Goal: Task Accomplishment & Management: Manage account settings

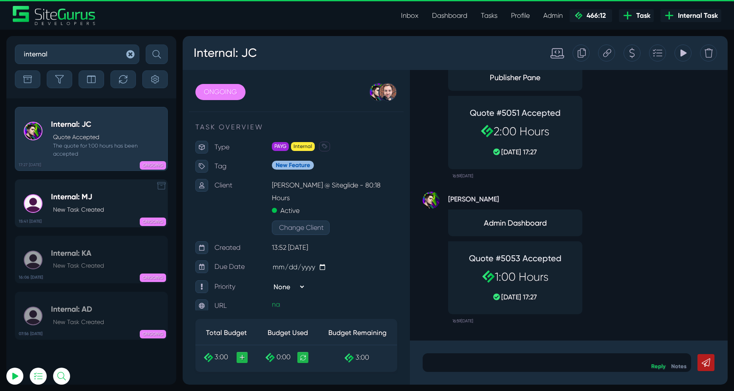
click at [95, 195] on h5 "Internal: MJ" at bounding box center [77, 197] width 53 height 9
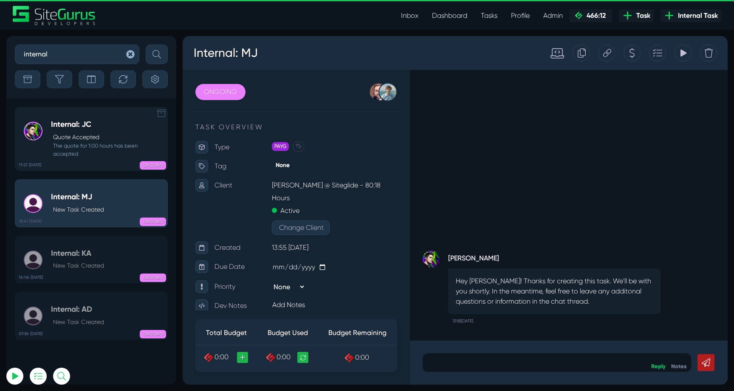
click at [89, 137] on p "Quote Accepted" at bounding box center [108, 137] width 110 height 9
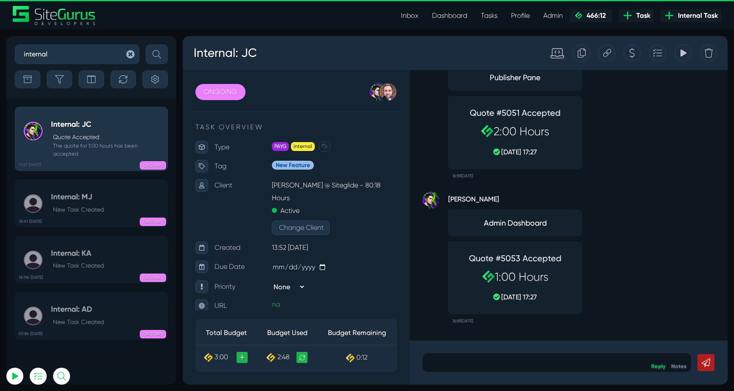
click at [593, 202] on div "Josh Carter Admin Dashboard Quote #5053 Accepted 1:00 Hours 28 Aug, 17:27 16:59…" at bounding box center [568, 255] width 292 height 145
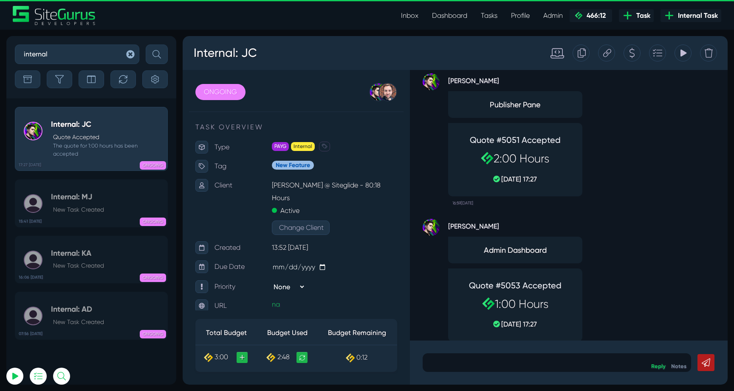
scroll to position [-31, 0]
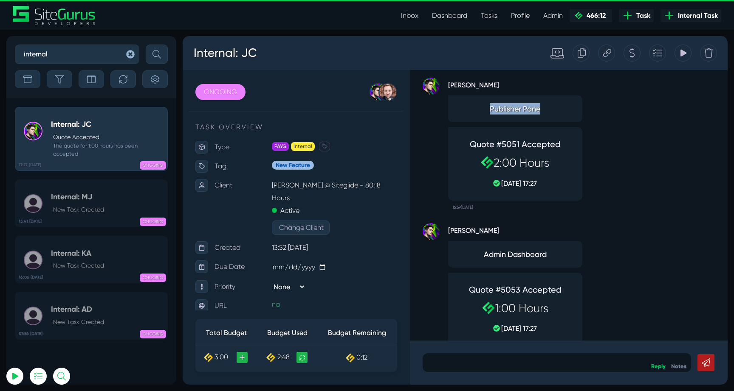
drag, startPoint x: 486, startPoint y: 114, endPoint x: 543, endPoint y: 113, distance: 57.7
click at [544, 114] on div "Publisher Pane" at bounding box center [515, 109] width 134 height 27
click at [565, 152] on div "Quote #5051 Accepted 2:00 Hours 28 Aug, 17:27" at bounding box center [515, 164] width 119 height 58
drag, startPoint x: 481, startPoint y: 260, endPoint x: 543, endPoint y: 258, distance: 62.4
click at [543, 258] on div "Admin Dashboard" at bounding box center [515, 254] width 134 height 27
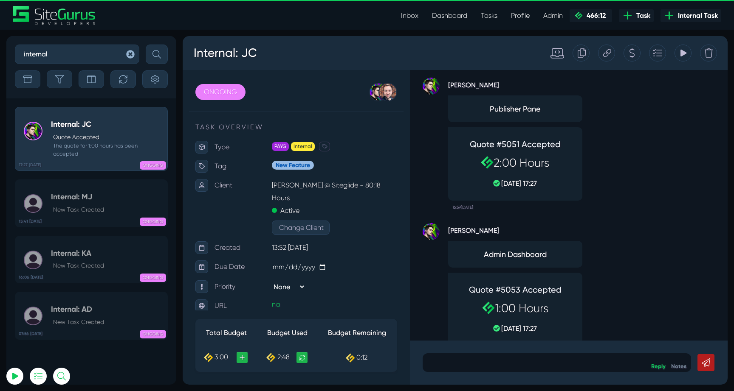
scroll to position [0, 0]
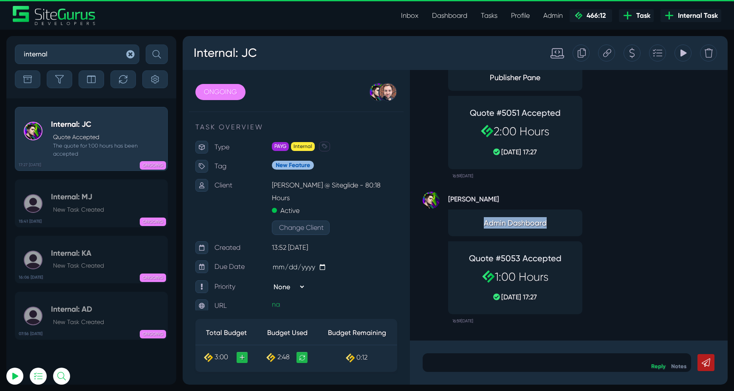
drag, startPoint x: 485, startPoint y: 224, endPoint x: 565, endPoint y: 224, distance: 80.2
click at [565, 224] on span "Admin Dashboard" at bounding box center [515, 222] width 119 height 11
drag, startPoint x: 498, startPoint y: 278, endPoint x: 556, endPoint y: 278, distance: 58.2
click at [556, 278] on h2 "1:00 Hours" at bounding box center [515, 277] width 110 height 14
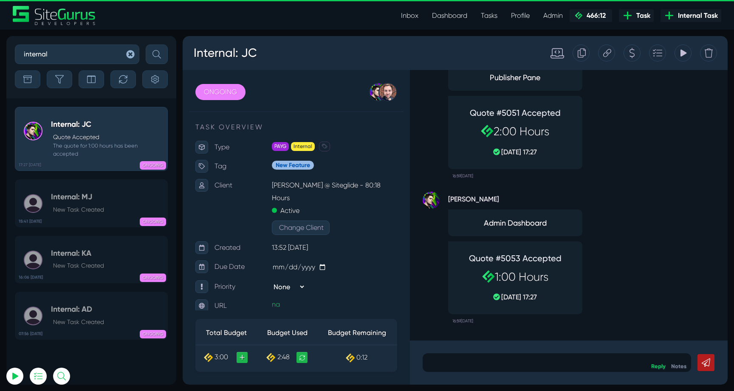
click at [556, 278] on h2 "1:00 Hours" at bounding box center [515, 277] width 110 height 14
click at [93, 301] on link "07:56 29 Aug Internal: AD New Task Created ONGOING" at bounding box center [91, 316] width 153 height 48
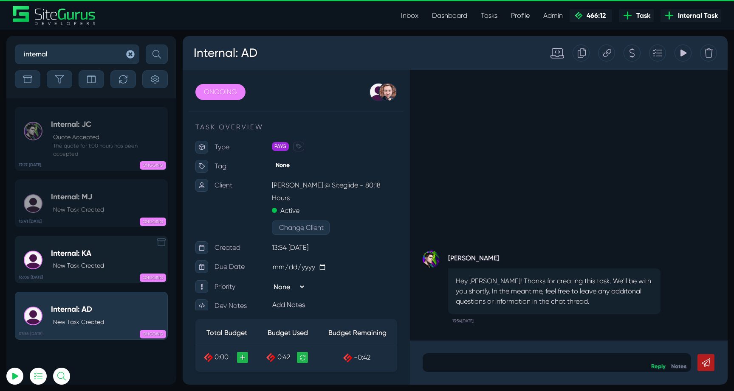
click at [96, 262] on p "New Task Created" at bounding box center [78, 266] width 51 height 9
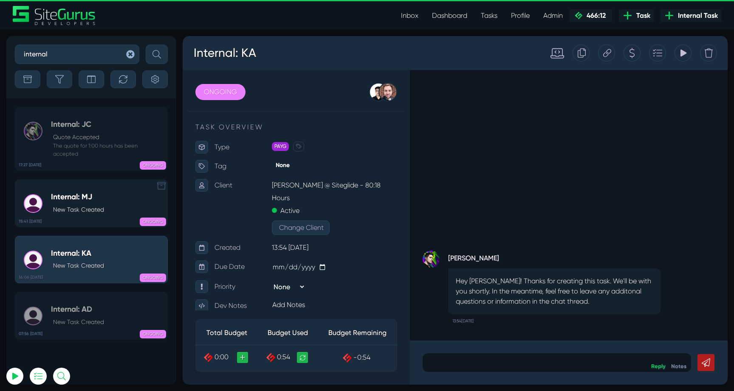
click at [94, 216] on div "ONGOING" at bounding box center [123, 220] width 85 height 8
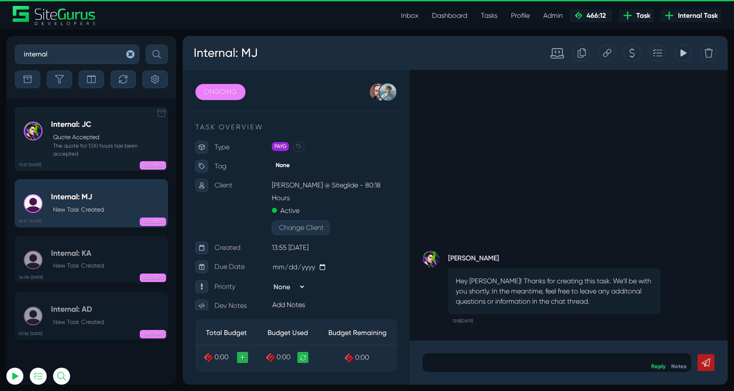
click at [128, 159] on link "17:27 28 Aug Internal: JC Quote Accepted The quote for 1:00 hours has been acce…" at bounding box center [91, 139] width 153 height 64
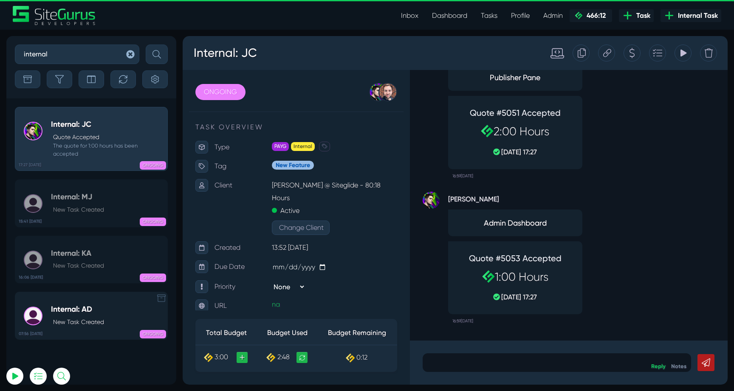
click at [97, 323] on p "New Task Created" at bounding box center [78, 322] width 51 height 9
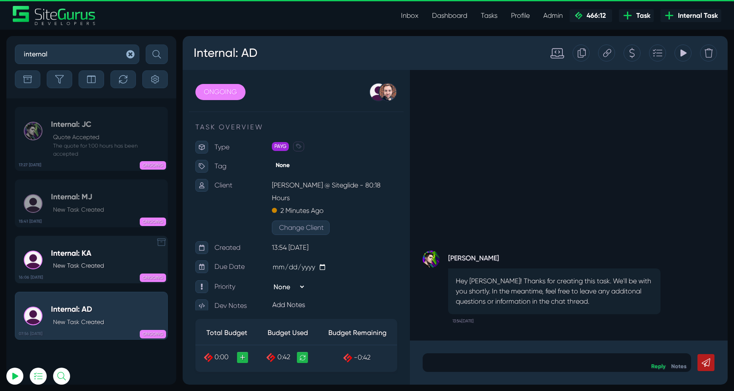
click at [104, 261] on link "16:06 28 Aug Internal: KA New Task Created ONGOING" at bounding box center [91, 260] width 153 height 48
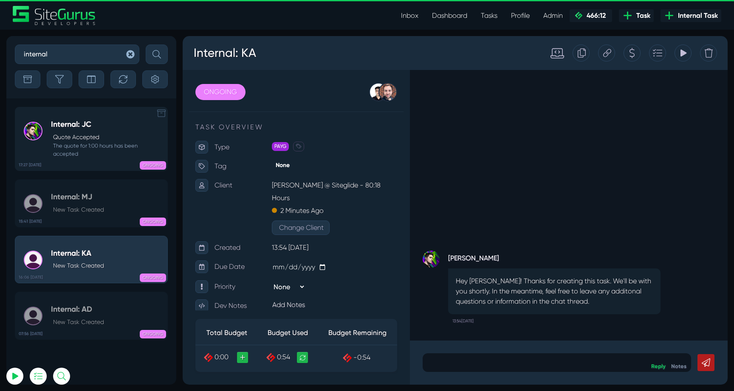
click at [94, 141] on p "Quote Accepted" at bounding box center [108, 137] width 110 height 9
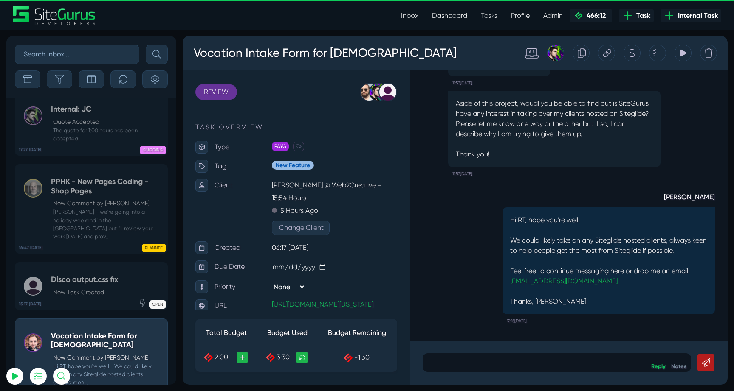
click at [79, 58] on input "text" at bounding box center [77, 55] width 124 height 20
click at [146, 45] on button "submit" at bounding box center [157, 55] width 22 height 20
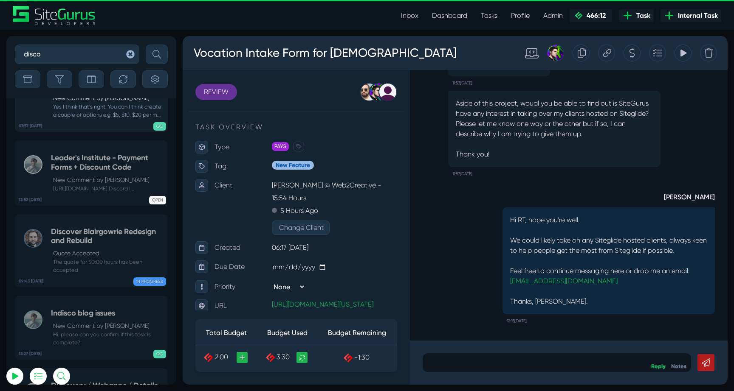
scroll to position [-448, 0]
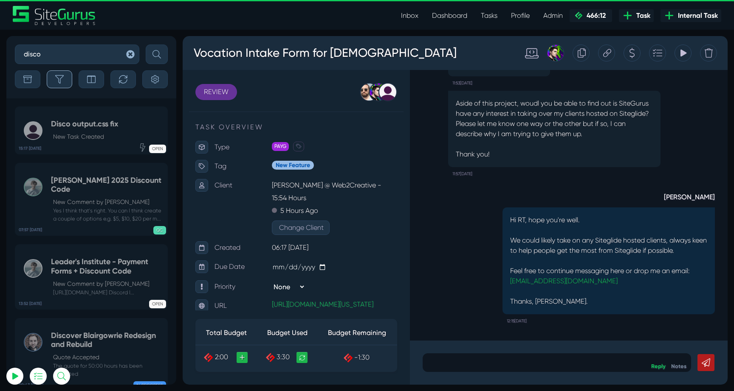
click at [60, 80] on icon "button" at bounding box center [59, 79] width 8 height 8
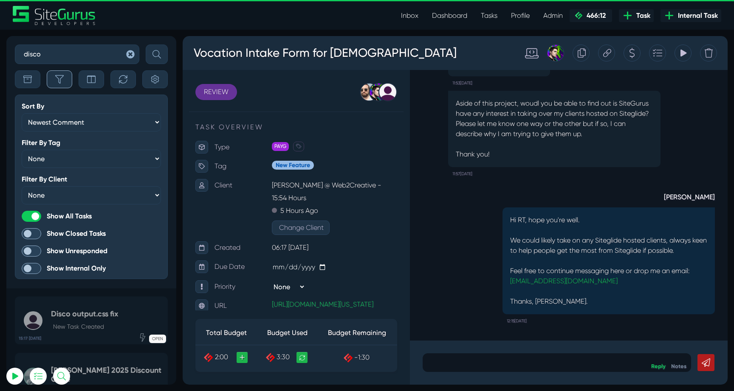
scroll to position [-638, 0]
click at [56, 80] on icon "button" at bounding box center [59, 79] width 8 height 8
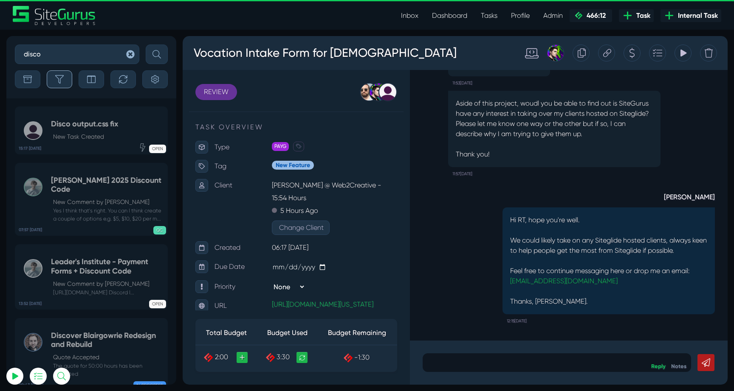
scroll to position [-448, 0]
click at [65, 53] on input "disco" at bounding box center [77, 55] width 124 height 20
click at [146, 45] on button "submit" at bounding box center [157, 55] width 22 height 20
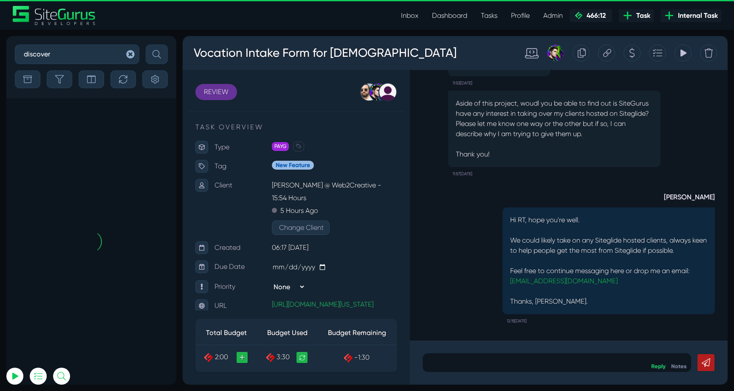
scroll to position [-83, 0]
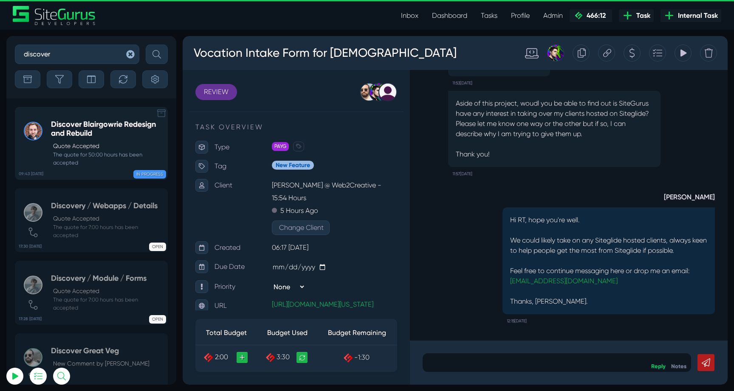
click at [89, 129] on h5 "Discover Blairgowrie Redesign and Rebuild" at bounding box center [107, 129] width 112 height 18
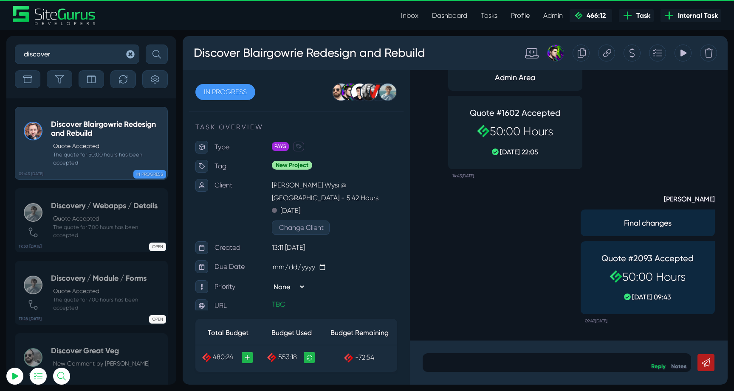
click at [679, 52] on icon at bounding box center [683, 53] width 8 height 16
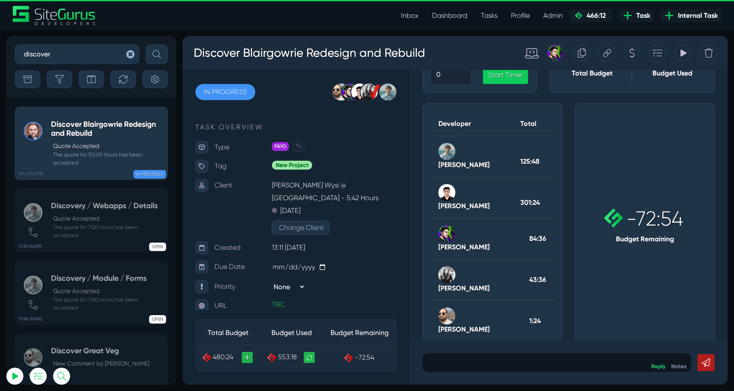
scroll to position [84, 0]
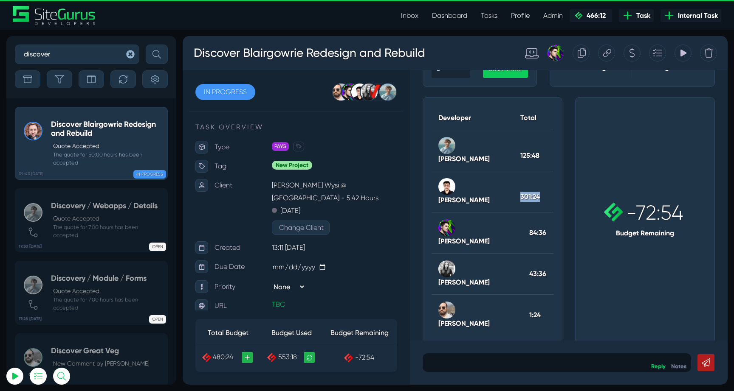
drag, startPoint x: 548, startPoint y: 194, endPoint x: 518, endPoint y: 194, distance: 30.6
click at [518, 194] on th "301:24" at bounding box center [532, 192] width 39 height 41
click at [547, 203] on th "301:24" at bounding box center [532, 192] width 39 height 41
drag, startPoint x: 526, startPoint y: 218, endPoint x: 546, endPoint y: 218, distance: 19.5
click at [546, 218] on th "84:36" at bounding box center [532, 233] width 39 height 41
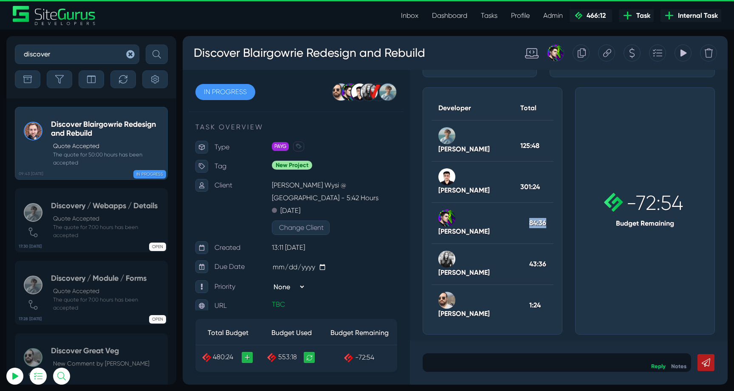
scroll to position [86, 0]
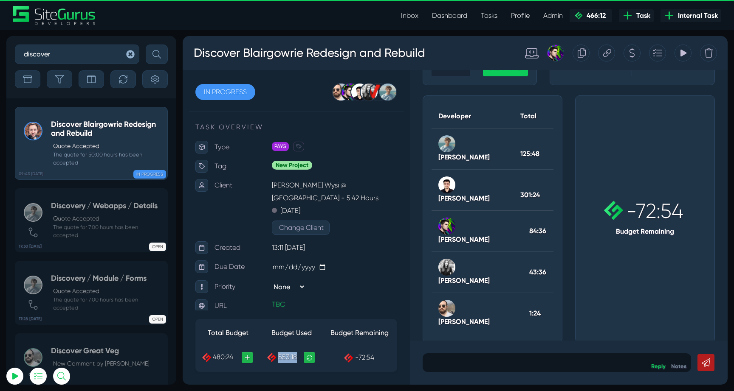
drag, startPoint x: 280, startPoint y: 359, endPoint x: 297, endPoint y: 359, distance: 17.0
click at [297, 359] on td "553:18" at bounding box center [292, 358] width 62 height 25
drag, startPoint x: 528, startPoint y: 188, endPoint x: 537, endPoint y: 188, distance: 8.9
click at [537, 188] on th "301:24" at bounding box center [532, 190] width 39 height 41
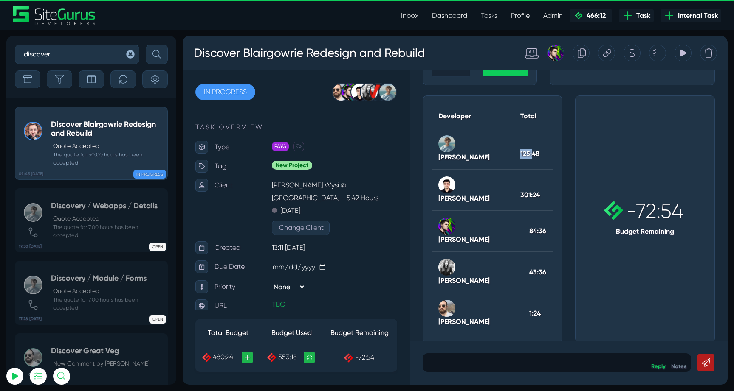
drag, startPoint x: 517, startPoint y: 149, endPoint x: 532, endPoint y: 149, distance: 14.9
click at [532, 149] on th "125:48" at bounding box center [532, 149] width 39 height 41
click at [527, 170] on th "301:24" at bounding box center [532, 190] width 39 height 41
drag, startPoint x: 520, startPoint y: 189, endPoint x: 540, endPoint y: 189, distance: 20.4
click at [540, 189] on th "301:24" at bounding box center [532, 190] width 39 height 41
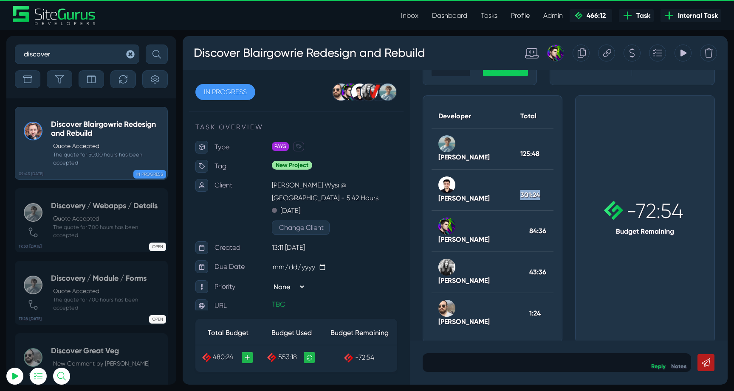
click at [540, 189] on th "301:24" at bounding box center [532, 190] width 39 height 41
drag, startPoint x: 539, startPoint y: 189, endPoint x: 514, endPoint y: 189, distance: 25.5
click at [514, 189] on th "301:24" at bounding box center [532, 190] width 39 height 41
drag, startPoint x: 61, startPoint y: 59, endPoint x: 1, endPoint y: 50, distance: 60.6
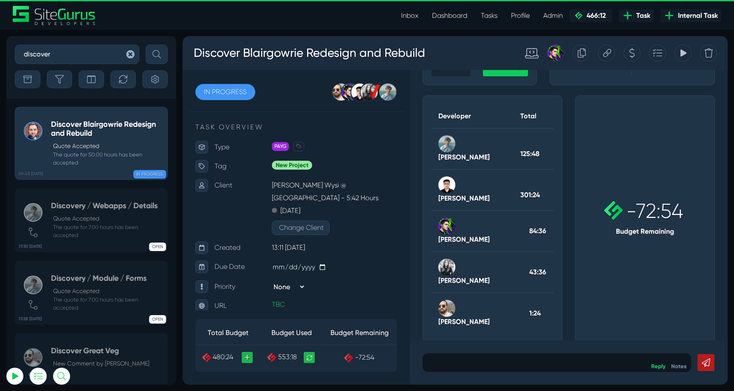
click at [1, 50] on div "discover Sort By Newest Comment Latest Activity Due Date Priority Name Filter B…" at bounding box center [367, 211] width 734 height 362
type input "mt training"
click at [146, 45] on button "submit" at bounding box center [157, 55] width 22 height 20
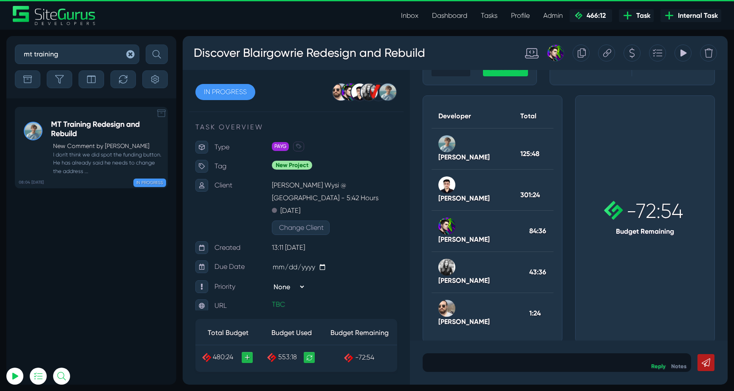
click at [75, 140] on div "MT Training Redesign and Rebuild New Comment by Matt Jones I don't think we did…" at bounding box center [107, 147] width 112 height 55
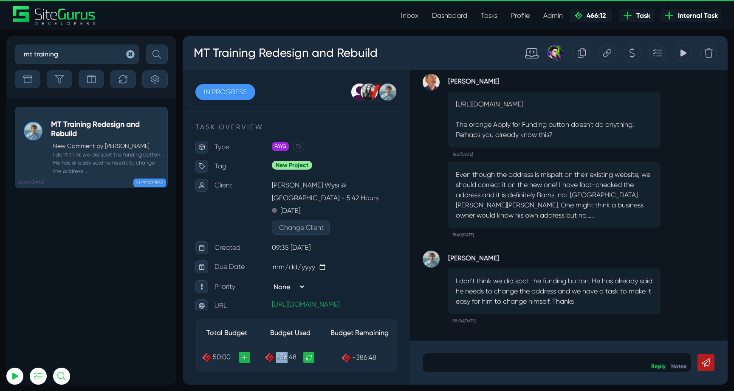
drag, startPoint x: 276, startPoint y: 357, endPoint x: 287, endPoint y: 357, distance: 11.5
click at [287, 357] on td "436:48" at bounding box center [290, 358] width 64 height 25
click at [584, 221] on div "Even though the address is mispelt on their existing website, we should correct…" at bounding box center [554, 195] width 212 height 66
click at [682, 57] on icon at bounding box center [683, 53] width 8 height 16
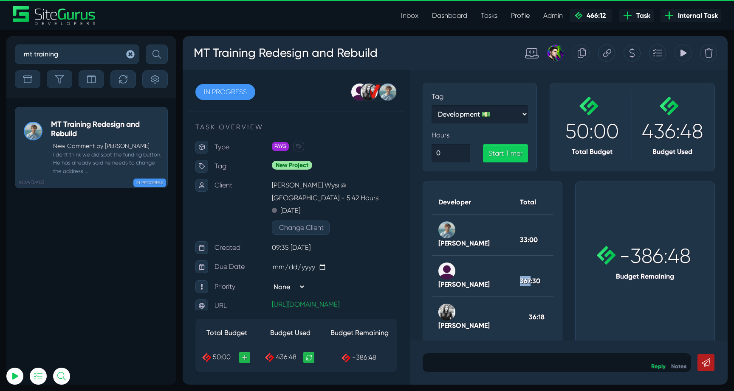
drag, startPoint x: 518, startPoint y: 272, endPoint x: 529, endPoint y: 272, distance: 10.2
click at [529, 272] on th "367:30" at bounding box center [533, 276] width 40 height 41
click at [573, 238] on div ".cls-1{fill-rule:evenodd;fill:url(#linear-gradient);} -386:48 Budget Remaining" at bounding box center [644, 264] width 152 height 165
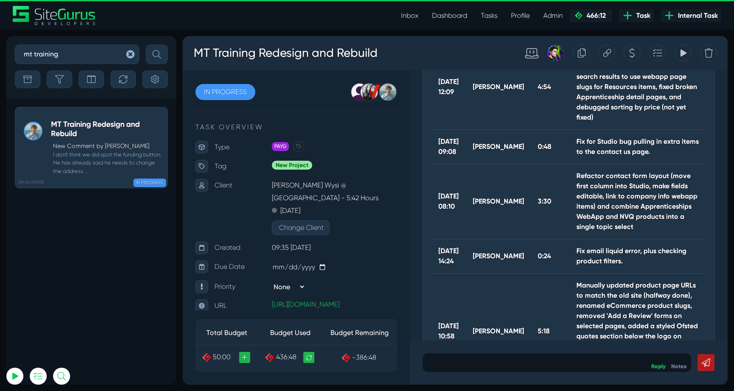
scroll to position [411, 0]
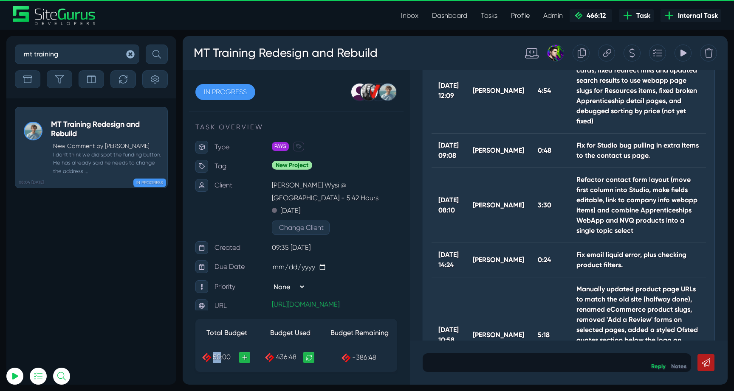
drag, startPoint x: 214, startPoint y: 357, endPoint x: 220, endPoint y: 355, distance: 6.6
click at [220, 355] on span "50:00" at bounding box center [222, 357] width 18 height 8
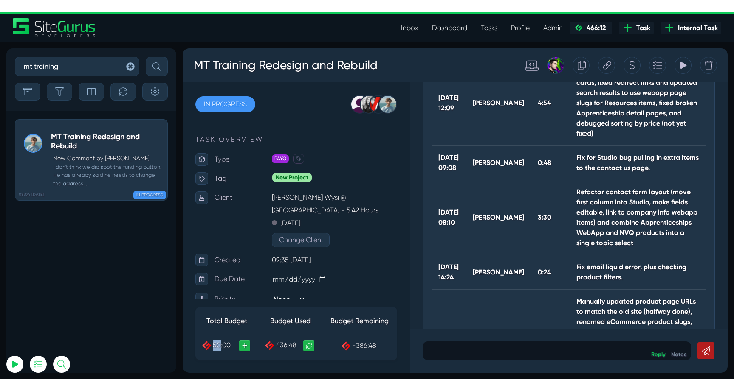
scroll to position [0, 0]
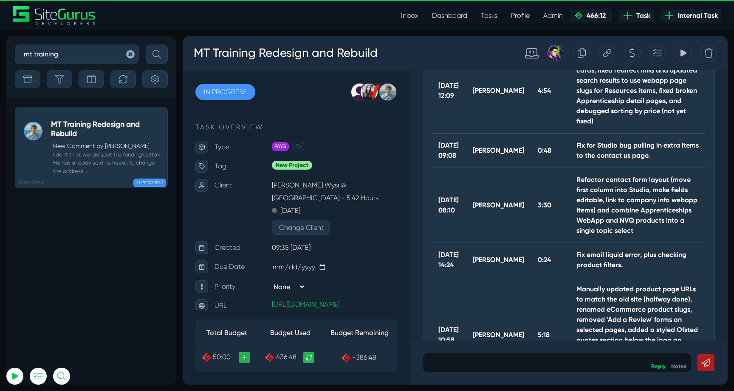
click at [233, 377] on div "IN PROGRESS OPEN PLANNED IN PROGRESS QC REVIEW ONGOING ON HOLD CLOSED Julianne …" at bounding box center [296, 227] width 227 height 315
click at [529, 367] on p at bounding box center [557, 363] width 256 height 10
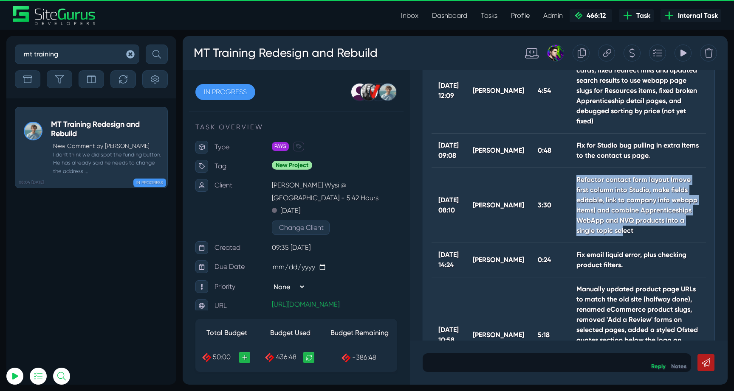
drag, startPoint x: 567, startPoint y: 219, endPoint x: 677, endPoint y: 259, distance: 117.0
click at [679, 243] on th "Refactor contact form layout (move first column into Studio, make fields editab…" at bounding box center [637, 205] width 136 height 75
click at [677, 243] on th "Refactor contact form layout (move first column into Studio, make fields editab…" at bounding box center [637, 205] width 136 height 75
drag, startPoint x: 692, startPoint y: 260, endPoint x: 569, endPoint y: 222, distance: 128.1
click at [569, 222] on th "Refactor contact form layout (move first column into Studio, make fields editab…" at bounding box center [637, 205] width 136 height 75
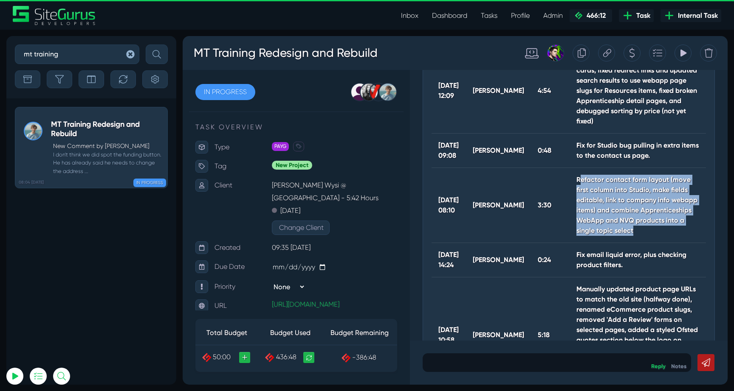
click at [580, 222] on th "Refactor contact form layout (move first column into Studio, make fields editab…" at bounding box center [637, 205] width 136 height 75
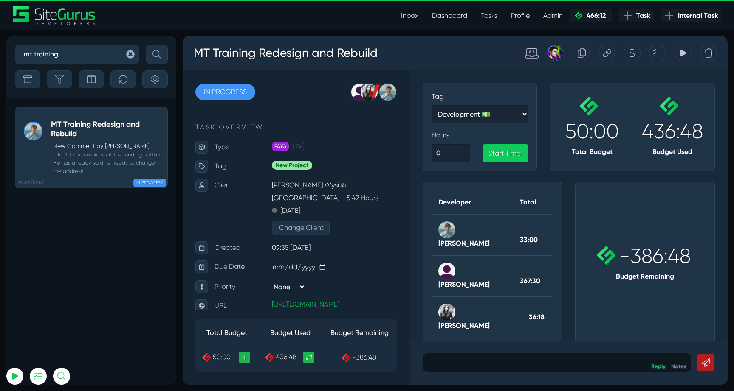
click at [128, 54] on icon "button" at bounding box center [130, 54] width 8 height 8
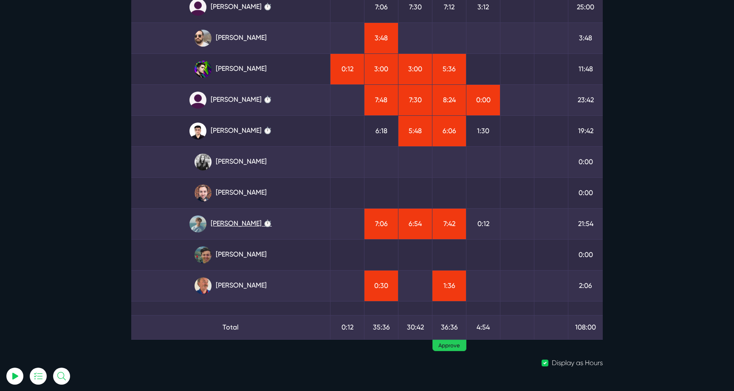
scroll to position [88, 0]
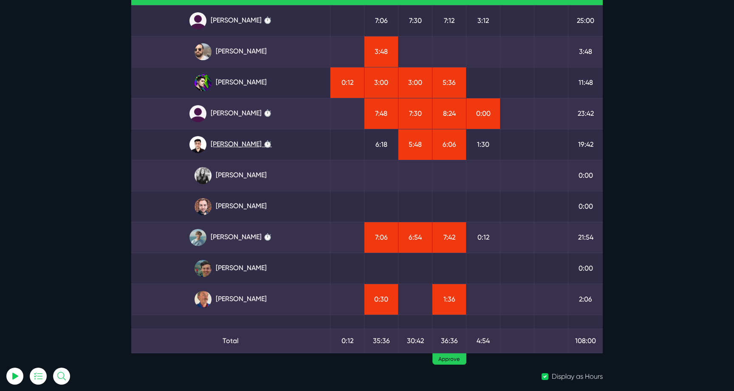
type input "luke@sitegurus.io"
click at [231, 141] on link "Kevin Abelgas ⏱️" at bounding box center [230, 144] width 185 height 17
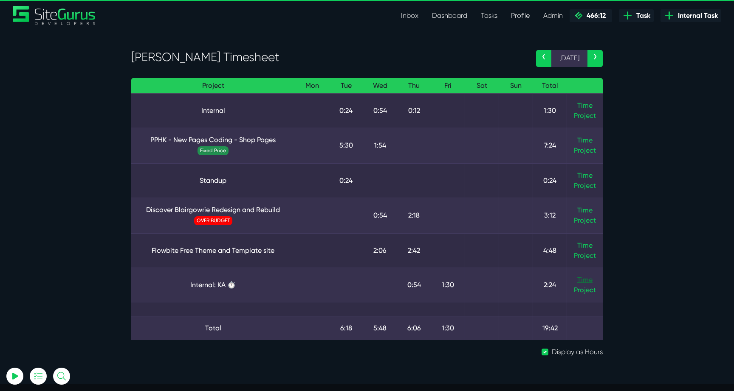
click at [584, 277] on link "Time" at bounding box center [584, 280] width 15 height 8
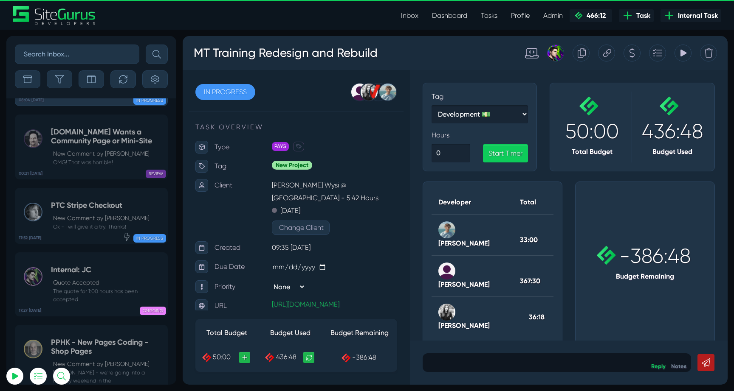
click at [686, 54] on icon at bounding box center [683, 53] width 8 height 16
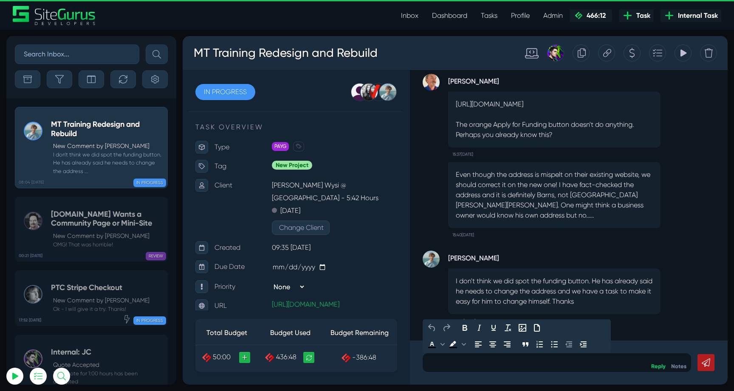
click at [526, 360] on p at bounding box center [557, 363] width 256 height 10
click at [577, 363] on p at bounding box center [557, 363] width 256 height 10
click at [625, 290] on p "I don't think we did spot the funding button. He has already said he needs to c…" at bounding box center [554, 291] width 197 height 31
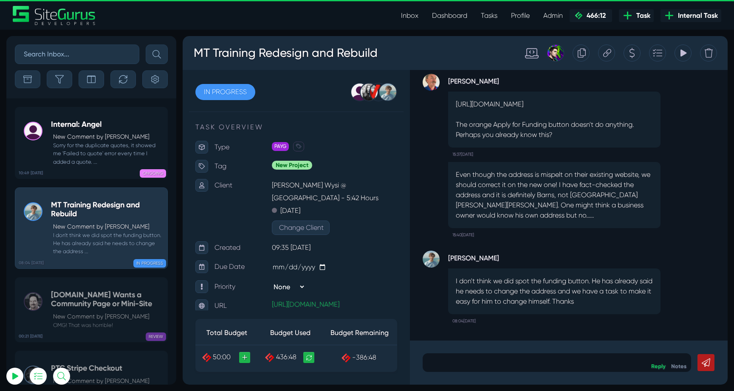
click at [605, 53] on icon at bounding box center [607, 53] width 8 height 16
click at [95, 141] on small "Sorry for the duplicate quotes, it showed me 'Failed to quote' error every time…" at bounding box center [107, 153] width 112 height 25
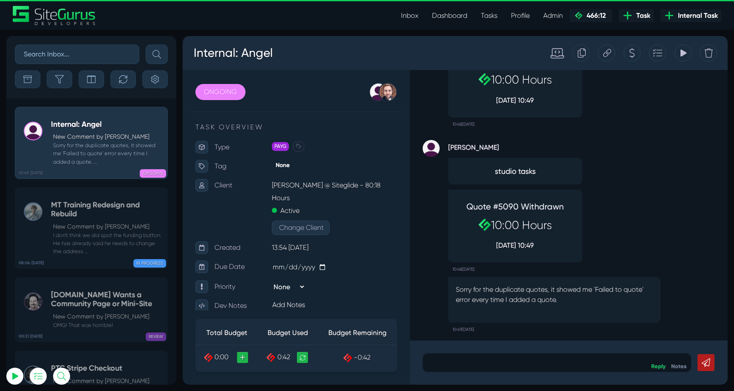
scroll to position [-3, 0]
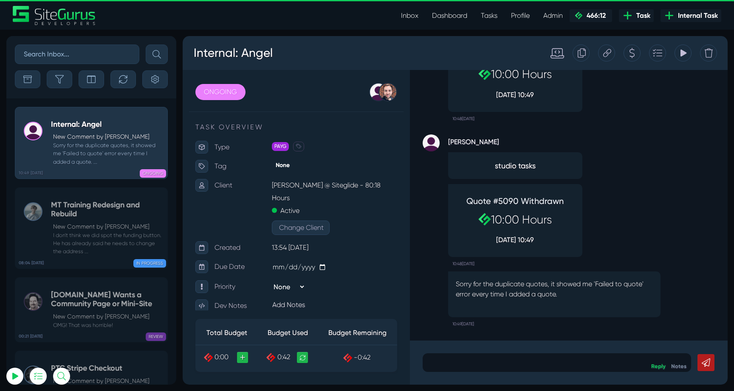
click at [549, 357] on div at bounding box center [556, 363] width 268 height 19
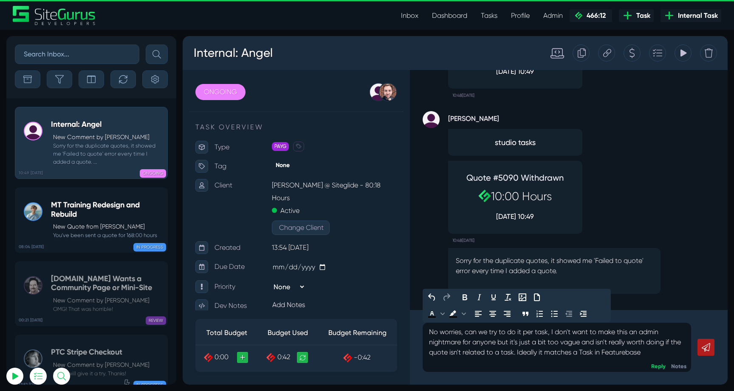
scroll to position [0, 0]
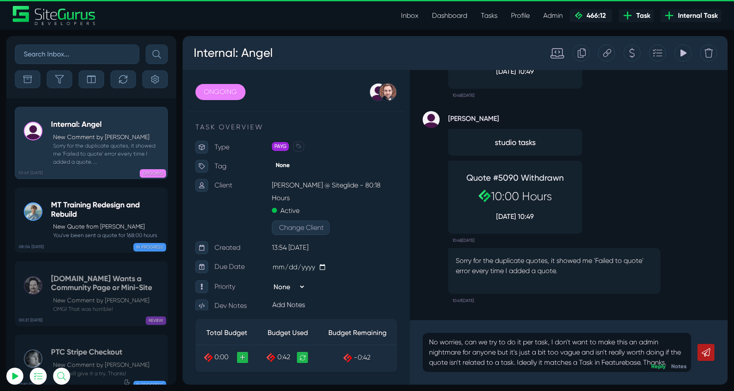
click at [706, 352] on icon at bounding box center [705, 353] width 8 height 8
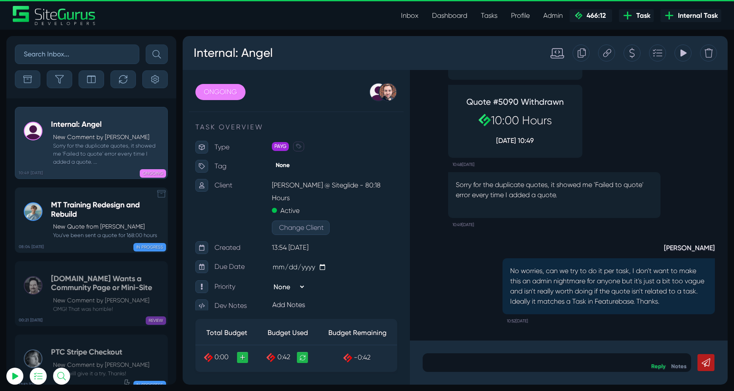
click at [95, 218] on h5 "MT Training Redesign and Rebuild" at bounding box center [107, 210] width 112 height 18
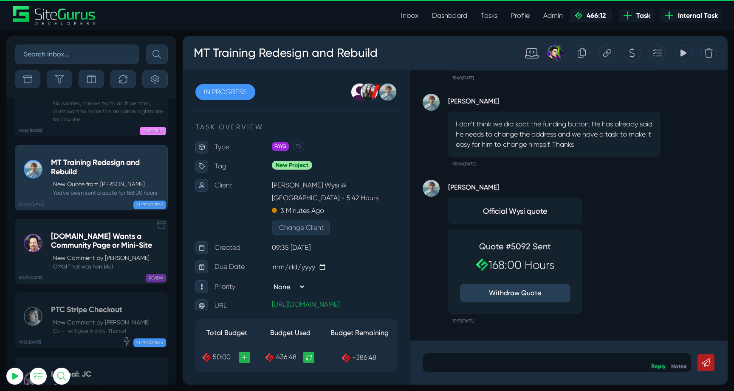
click at [112, 254] on p "New Comment by [PERSON_NAME]" at bounding box center [108, 258] width 110 height 9
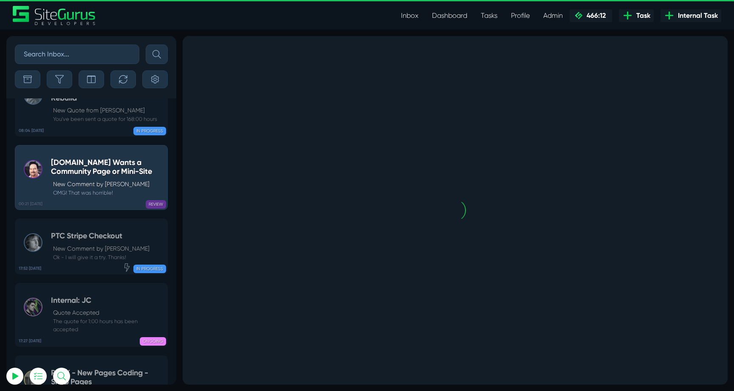
scroll to position [-33884, 0]
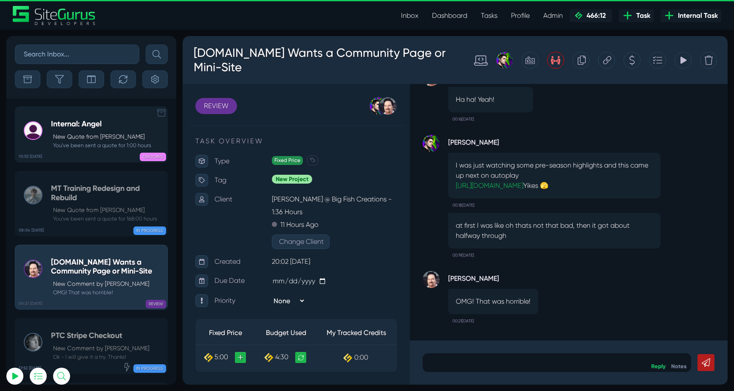
click at [87, 139] on p "New Quote from [PERSON_NAME]" at bounding box center [102, 136] width 98 height 9
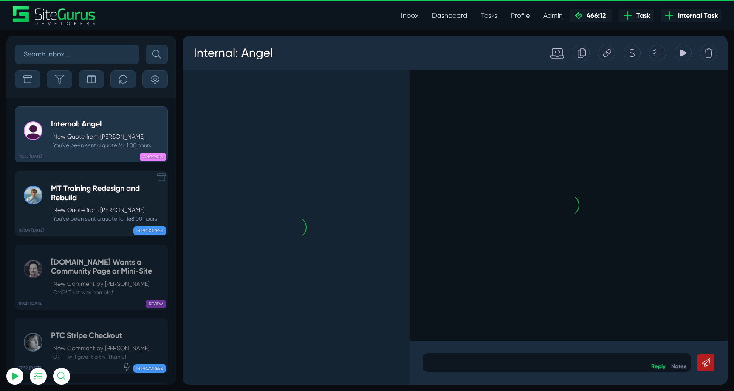
click at [87, 216] on small "You've been sent a quote for 168:00 hours" at bounding box center [107, 219] width 112 height 8
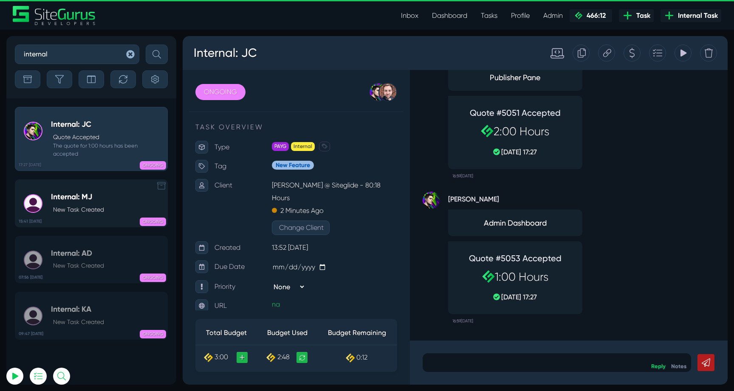
click at [82, 205] on p "New Task Created" at bounding box center [78, 209] width 51 height 9
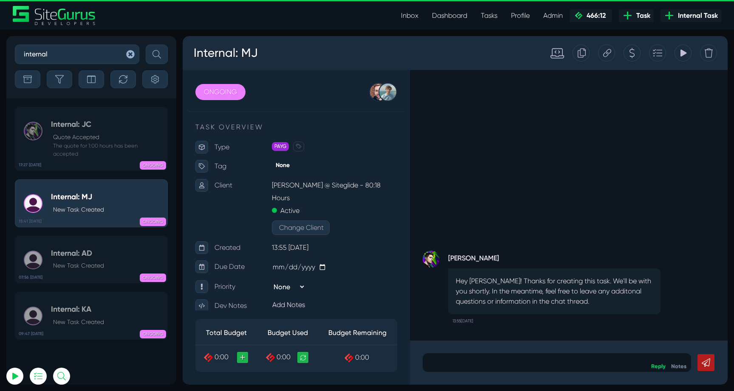
click at [583, 56] on icon at bounding box center [581, 52] width 8 height 9
click at [252, 53] on h3 "Internal: MJ" at bounding box center [235, 53] width 85 height 22
click at [513, 187] on div "Josh Carter Hey Luke! Thanks for creating this task. We'll be with you shortly.…" at bounding box center [569, 205] width 318 height 271
click at [105, 266] on link "07:56 29 Aug Internal: AD New Task Created ONGOING" at bounding box center [91, 260] width 153 height 48
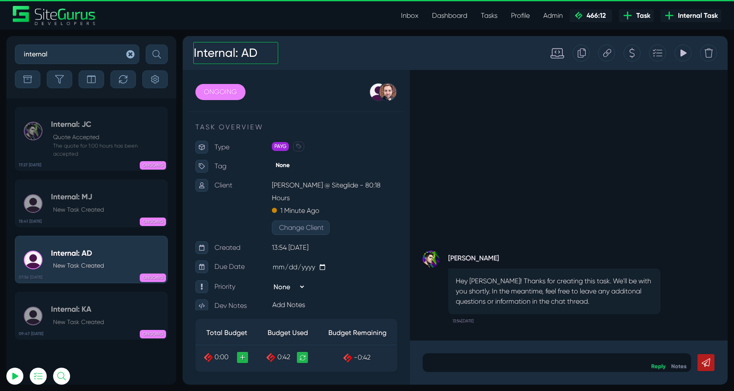
click at [259, 57] on h3 "Internal: AD" at bounding box center [235, 53] width 85 height 22
click at [100, 322] on p "New Task Created" at bounding box center [78, 322] width 51 height 9
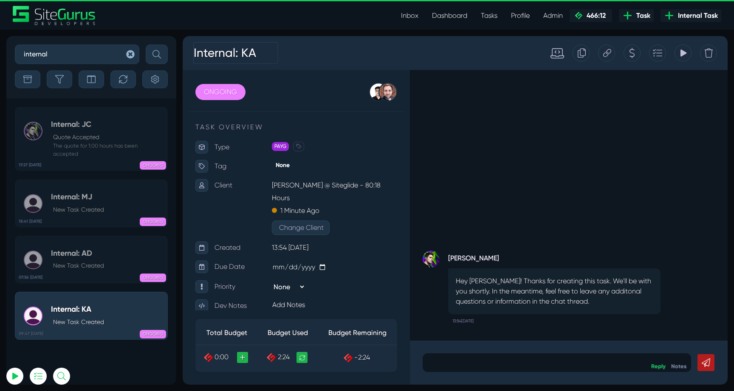
click at [261, 53] on h3 "Internal: KA" at bounding box center [235, 53] width 85 height 22
click at [503, 131] on div "Josh Carter Hey Luke! Thanks for creating this task. We'll be with you shortly.…" at bounding box center [569, 205] width 318 height 271
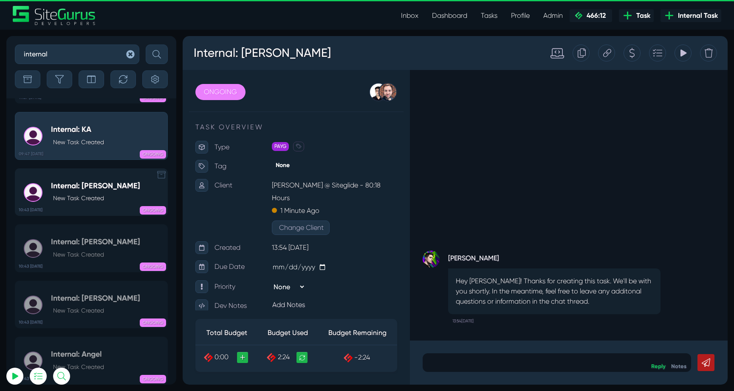
click at [82, 191] on div "Internal: Julianne New Task Created" at bounding box center [95, 193] width 89 height 22
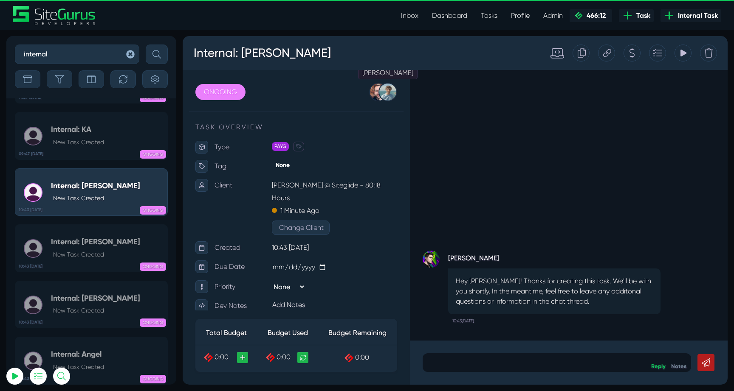
click at [387, 95] on div at bounding box center [387, 92] width 19 height 19
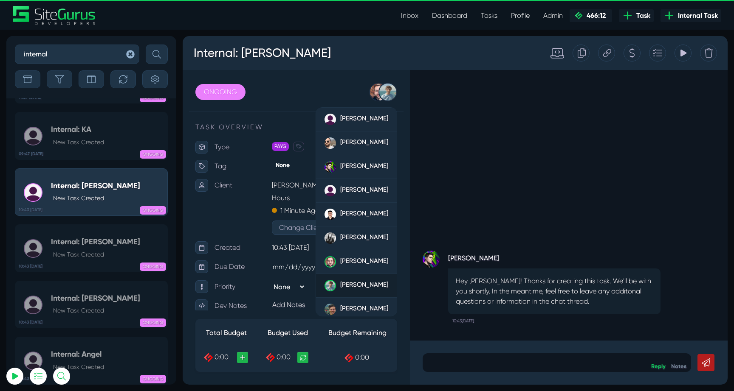
click at [358, 282] on span "[PERSON_NAME]" at bounding box center [364, 285] width 48 height 8
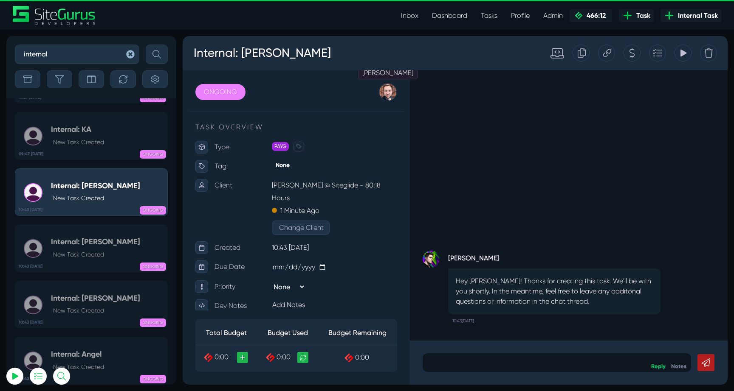
click at [390, 92] on div at bounding box center [387, 92] width 19 height 19
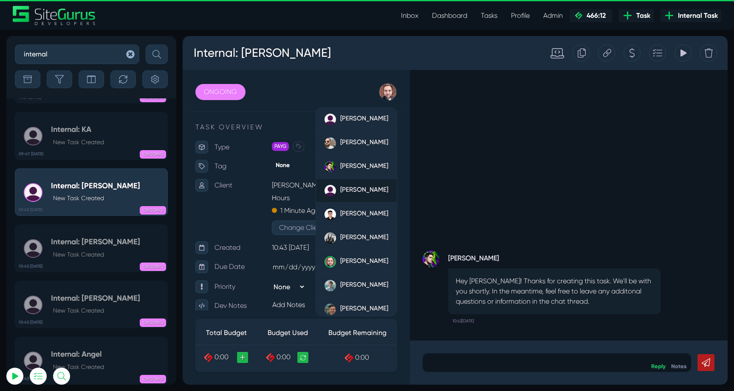
click at [367, 189] on span "[PERSON_NAME]" at bounding box center [364, 190] width 48 height 8
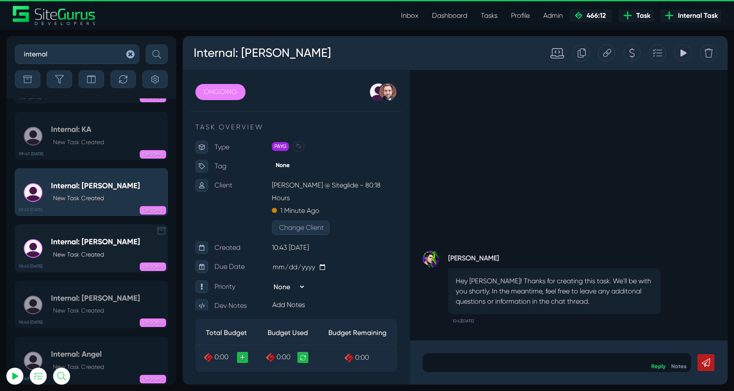
click at [85, 246] on h5 "Internal: [PERSON_NAME]" at bounding box center [95, 242] width 89 height 9
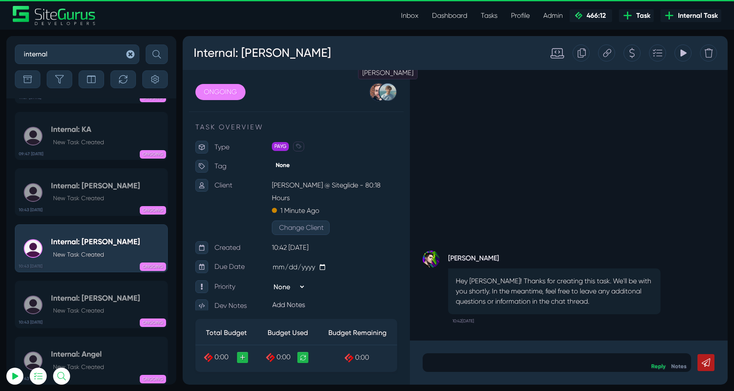
click at [383, 96] on div at bounding box center [387, 92] width 19 height 19
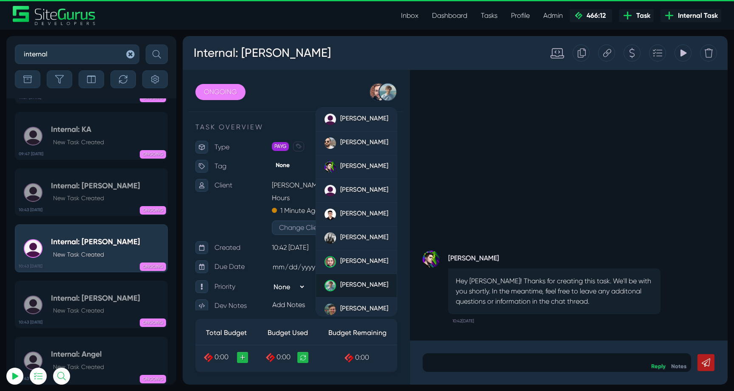
click at [352, 280] on div "[PERSON_NAME]" at bounding box center [364, 285] width 48 height 11
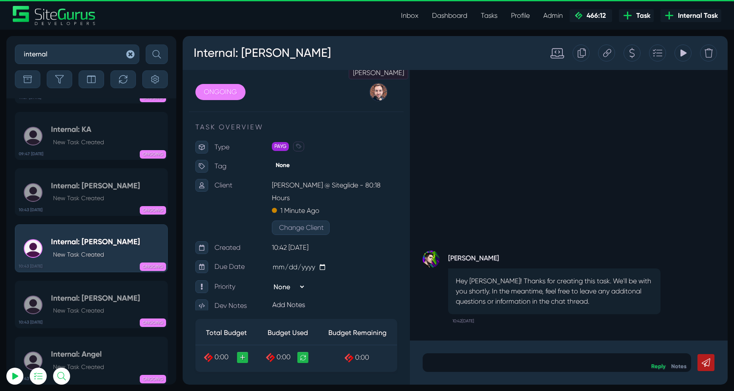
click at [388, 93] on div at bounding box center [378, 92] width 19 height 19
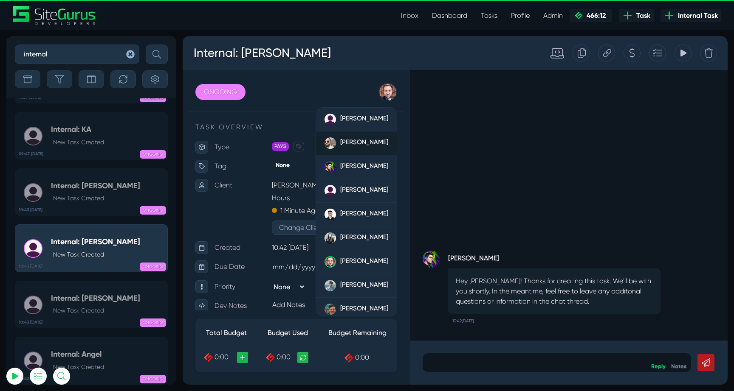
click at [361, 144] on span "[PERSON_NAME]" at bounding box center [364, 142] width 48 height 8
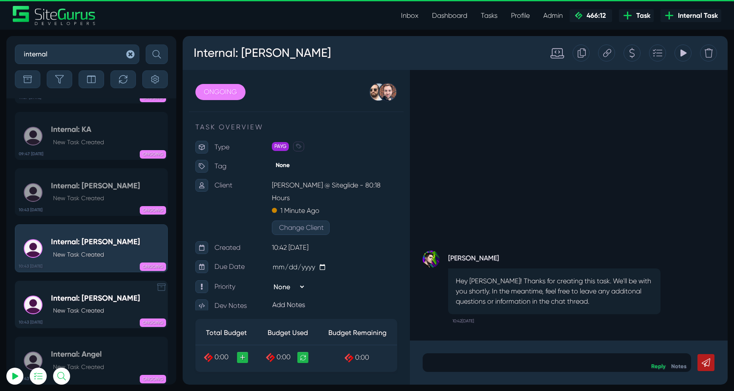
click at [79, 300] on h5 "Internal: Matt J" at bounding box center [95, 298] width 89 height 9
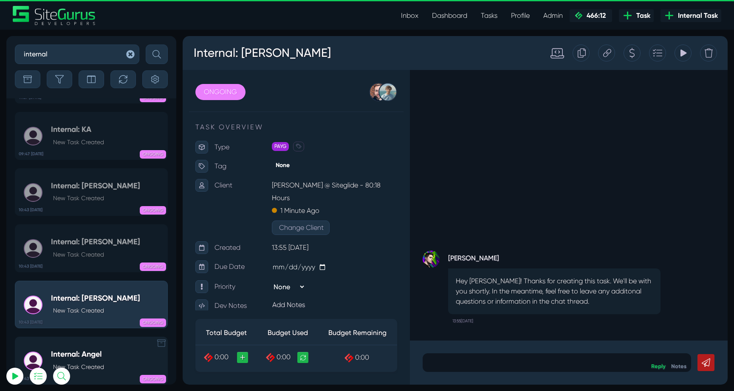
click at [95, 351] on h5 "Internal: Angel" at bounding box center [77, 354] width 53 height 9
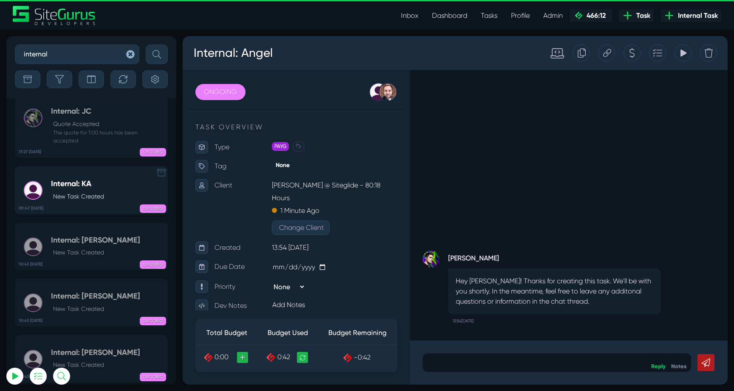
click at [96, 180] on h5 "Internal: KA" at bounding box center [77, 184] width 53 height 9
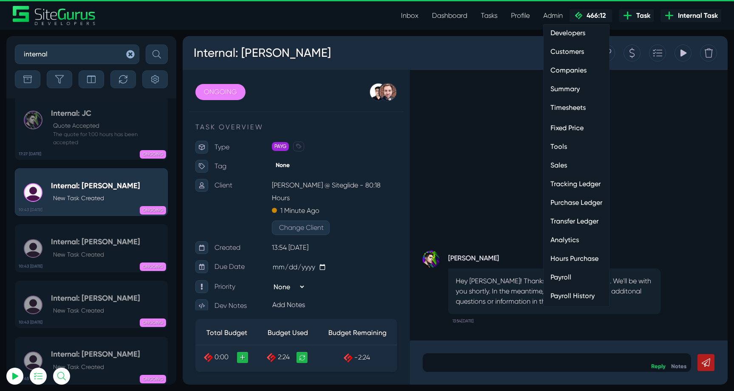
click at [574, 259] on link "Hours Purchase" at bounding box center [575, 258] width 65 height 17
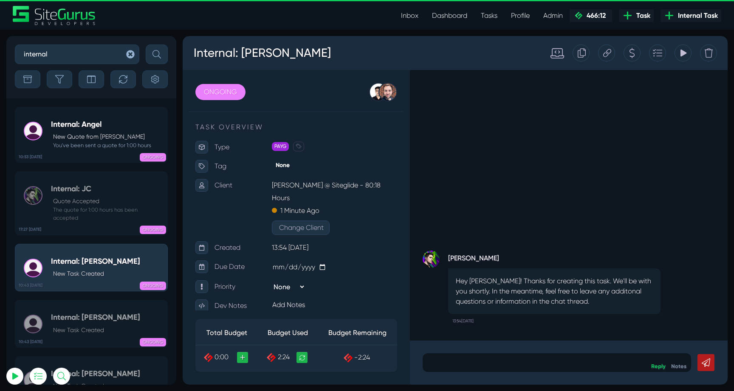
scroll to position [-76, 0]
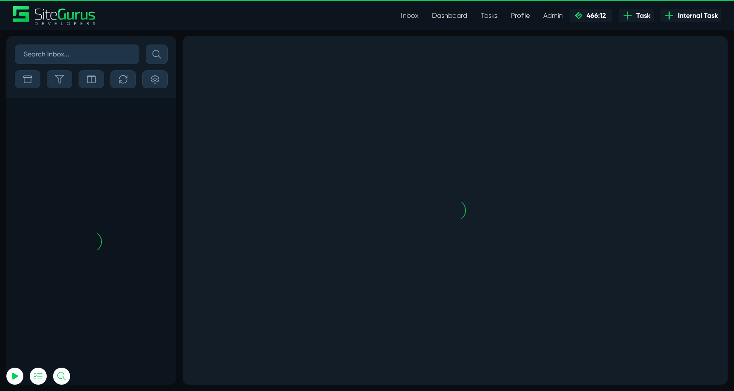
scroll to position [-1965, 0]
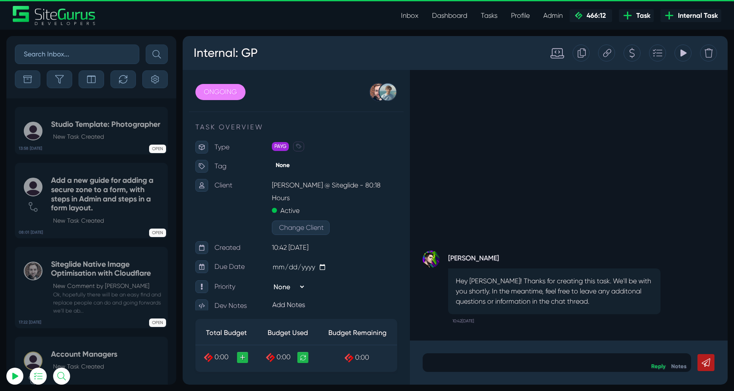
click at [582, 51] on icon at bounding box center [581, 53] width 8 height 16
type input "[EMAIL_ADDRESS][DOMAIN_NAME]"
click at [303, 57] on div "Internal: GP" at bounding box center [361, 53] width 349 height 31
click at [258, 48] on h3 "Internal: GP" at bounding box center [235, 53] width 85 height 22
click at [478, 207] on div "[PERSON_NAME] Hey [PERSON_NAME]! Thanks for creating this task. We'll be with y…" at bounding box center [569, 205] width 318 height 271
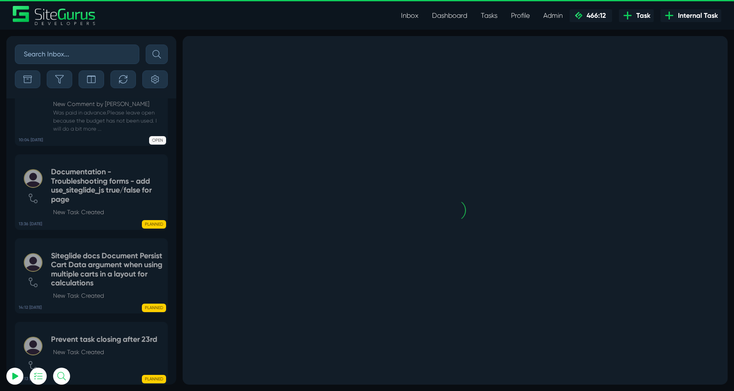
scroll to position [-1965, 0]
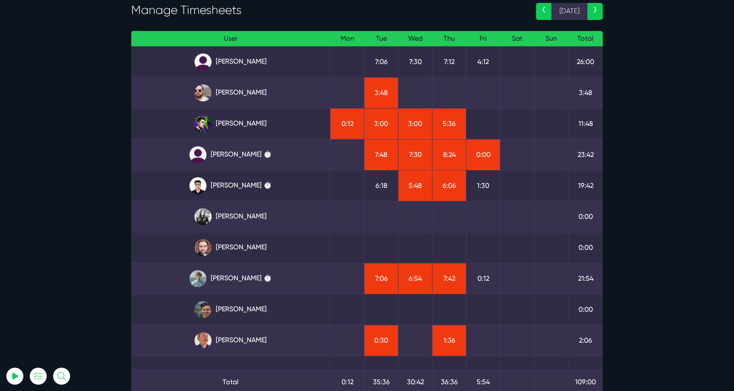
scroll to position [49, 0]
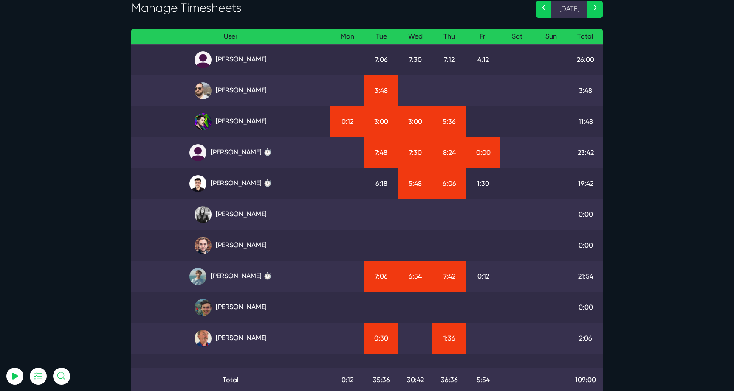
type input "luke@sitegurus.io"
click at [259, 183] on link "Kevin Abelgas ⏱️" at bounding box center [230, 183] width 185 height 17
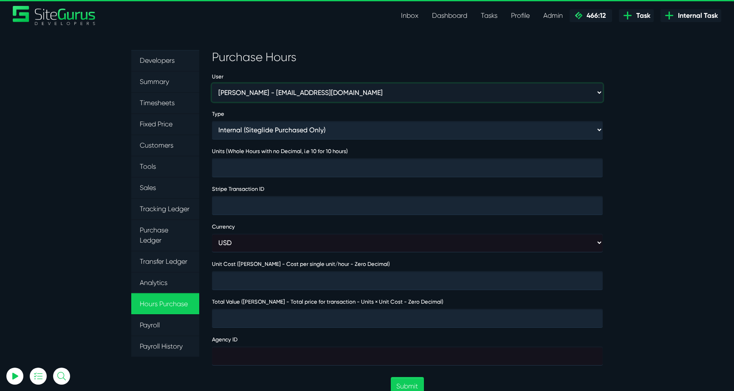
click at [347, 92] on select "Aaron Barnes - enquiries@coupletandbarnes.co.uk Aaron Ekstrand - aaronekstrand@…" at bounding box center [407, 93] width 391 height 18
select select "368"
click at [212, 84] on select "Aaron Barnes - enquiries@coupletandbarnes.co.uk Aaron Ekstrand - aaronekstrand@…" at bounding box center [407, 93] width 391 height 18
type input "1"
type input "4000"
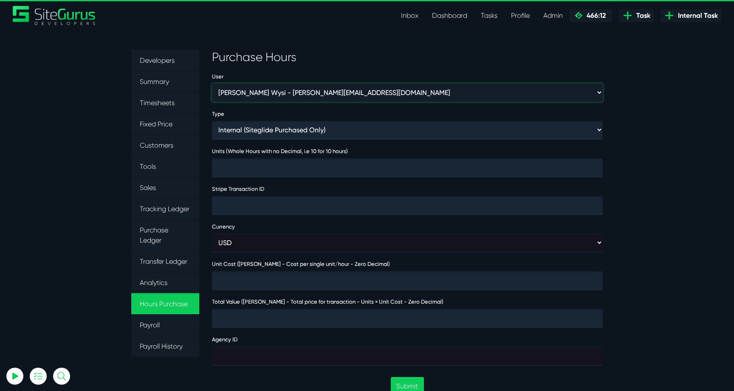
type input "4000"
type input "474032"
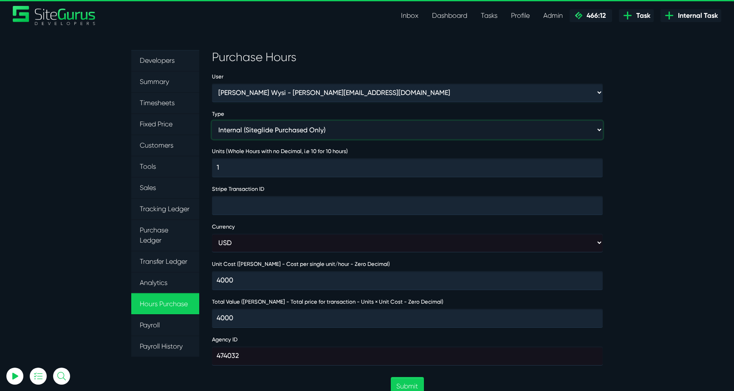
click at [320, 130] on select "Internal (Siteglide Purchased Only) Paid in Full (Ad-Hoc) Subscription (Subscri…" at bounding box center [407, 130] width 391 height 18
select select "INVOICE"
click at [212, 121] on select "Internal (Siteglide Purchased Only) Paid in Full (Ad-Hoc) Subscription (Subscri…" at bounding box center [407, 130] width 391 height 18
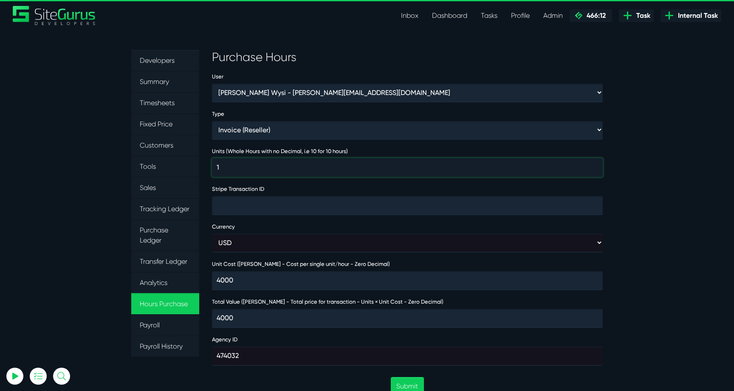
click at [293, 169] on input "1" at bounding box center [407, 167] width 391 height 19
type input "16"
type input "64000"
type input "168"
type input "672000"
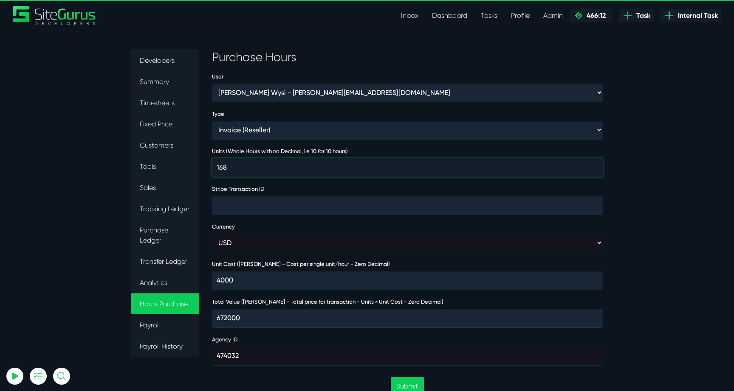
type input "168"
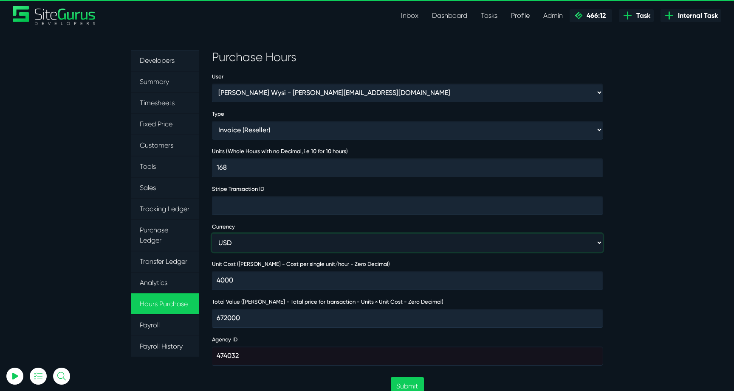
click at [320, 237] on select "USD GBP AUD" at bounding box center [407, 243] width 391 height 18
select select "gbp"
click at [212, 234] on select "USD GBP AUD" at bounding box center [407, 243] width 391 height 18
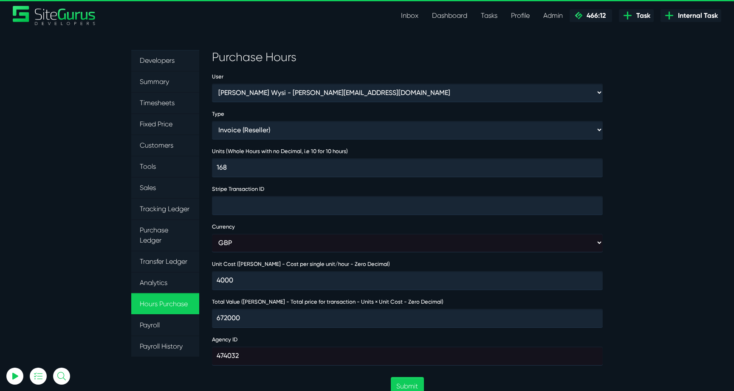
click at [691, 270] on section "Developers Summary Timesheets Fixed Price Customers Tools Sales Tracking Ledger…" at bounding box center [367, 373] width 734 height 686
click at [415, 382] on button "Submit" at bounding box center [407, 386] width 33 height 18
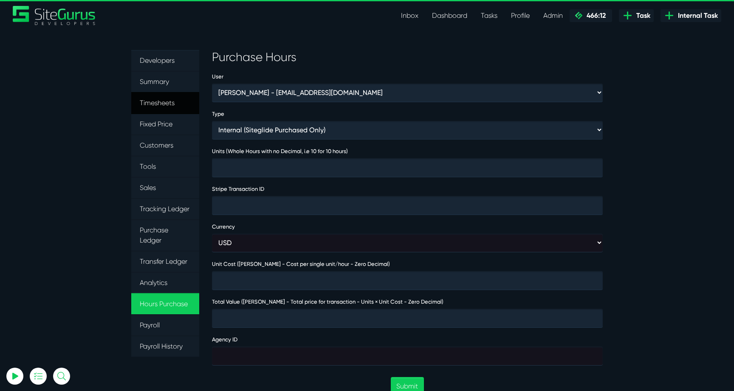
click at [152, 103] on link "Timesheets" at bounding box center [165, 103] width 68 height 22
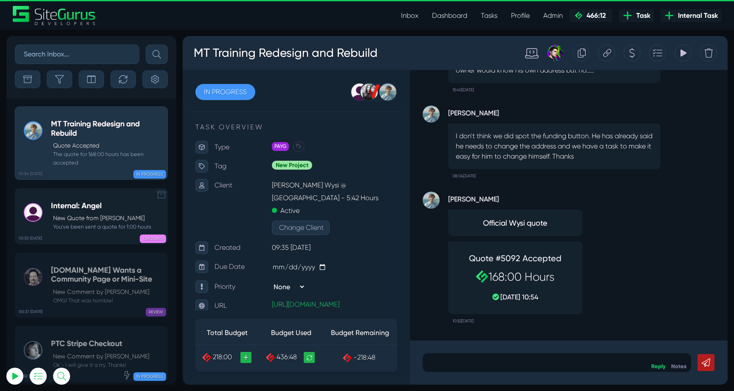
click at [91, 208] on h5 "Internal: Angel" at bounding box center [101, 206] width 100 height 9
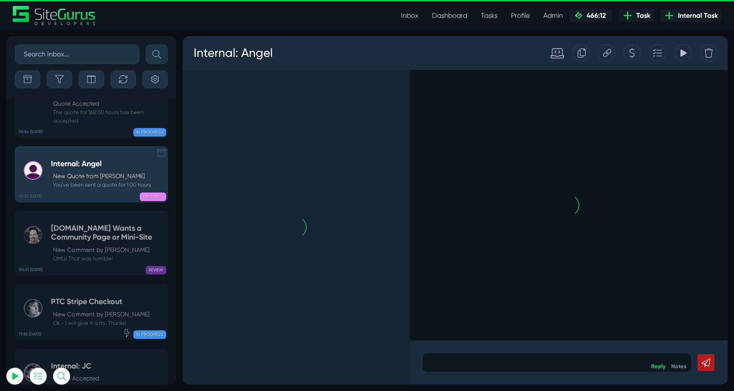
scroll to position [-33810, 0]
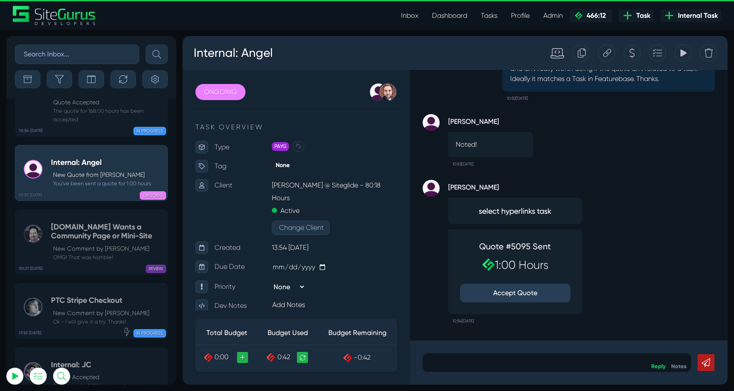
type input "luke@sitegurus.io"
click at [516, 295] on button "Accept Quote" at bounding box center [515, 293] width 110 height 19
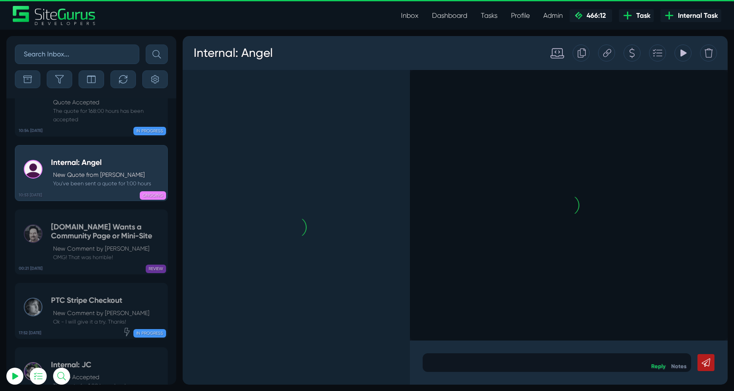
scroll to position [0, 0]
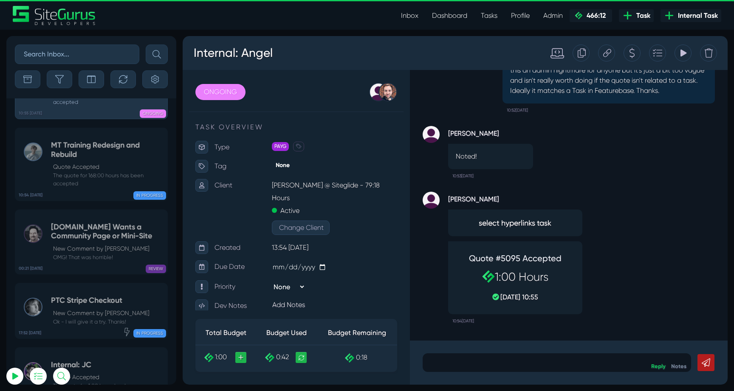
click at [405, 18] on link "Inbox" at bounding box center [409, 15] width 31 height 17
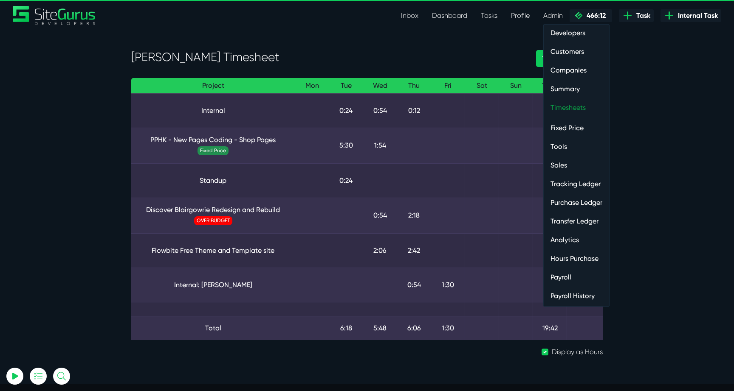
click at [568, 107] on link "Timesheets" at bounding box center [575, 107] width 65 height 17
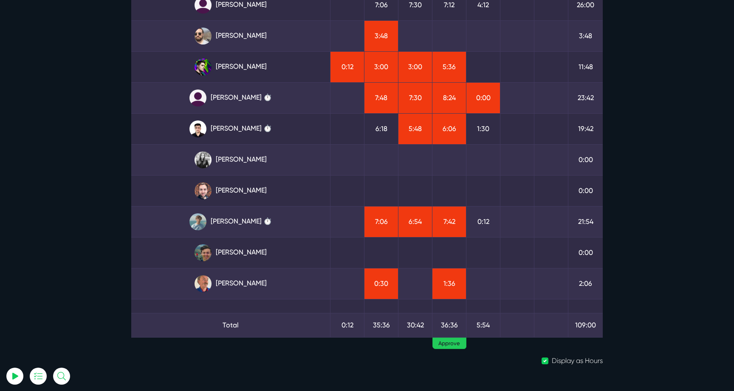
scroll to position [137, 0]
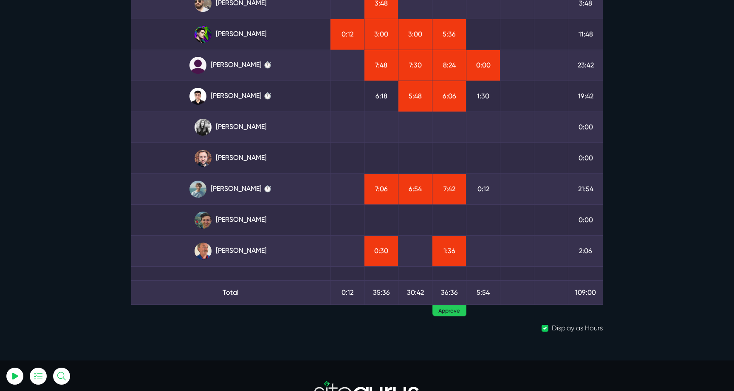
click at [238, 180] on td "[PERSON_NAME] ⏱️" at bounding box center [230, 189] width 199 height 31
click at [233, 184] on link "[PERSON_NAME] ⏱️" at bounding box center [230, 189] width 185 height 17
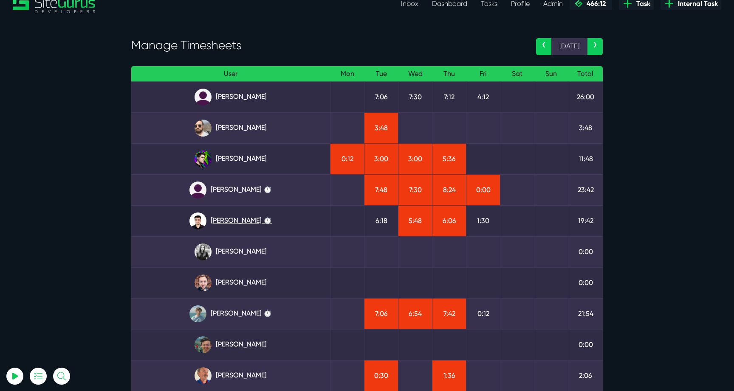
scroll to position [11, 0]
click at [246, 95] on link "[PERSON_NAME]" at bounding box center [230, 97] width 185 height 17
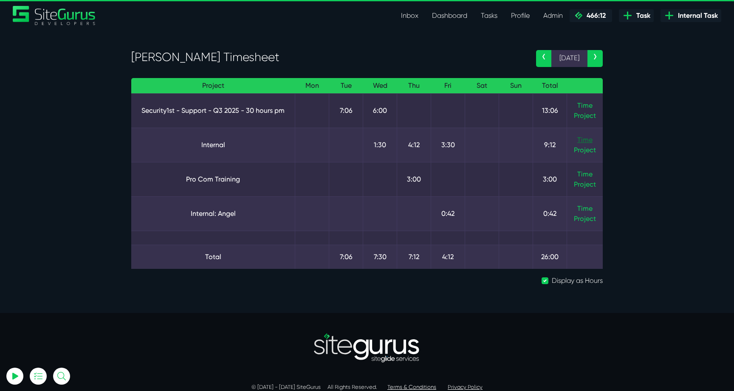
click at [583, 138] on link "Time" at bounding box center [584, 140] width 15 height 8
click at [403, 15] on link "Inbox" at bounding box center [409, 15] width 31 height 17
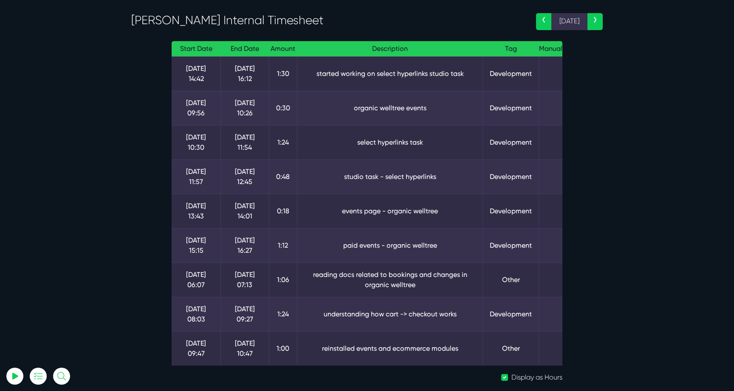
scroll to position [39, 0]
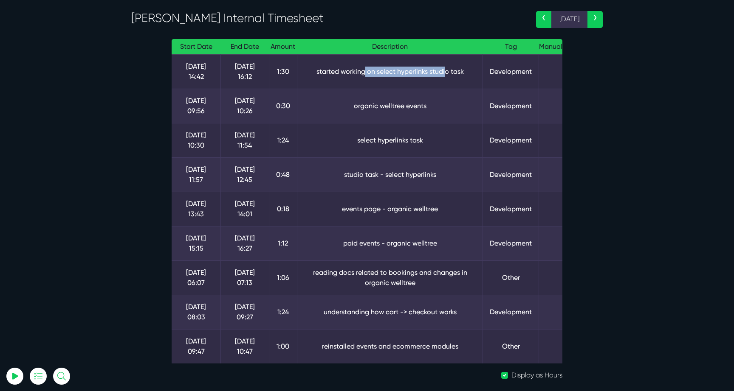
drag, startPoint x: 364, startPoint y: 69, endPoint x: 446, endPoint y: 70, distance: 81.9
click at [446, 70] on td "started working on select hyperlinks studio task" at bounding box center [390, 71] width 186 height 34
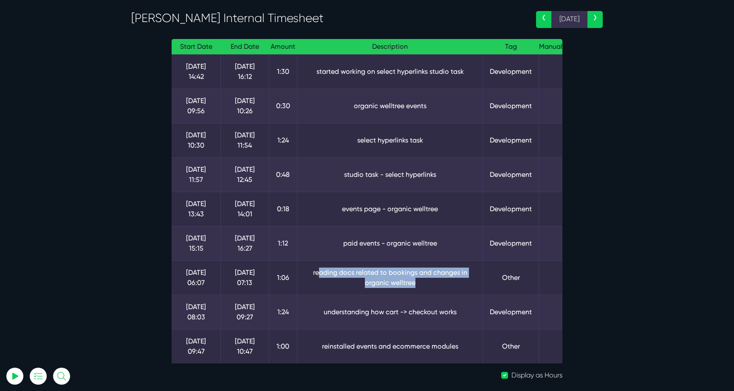
drag, startPoint x: 319, startPoint y: 270, endPoint x: 440, endPoint y: 280, distance: 121.4
click at [440, 280] on td "reading docs related to bookings and changes in organic welltree" at bounding box center [390, 278] width 186 height 34
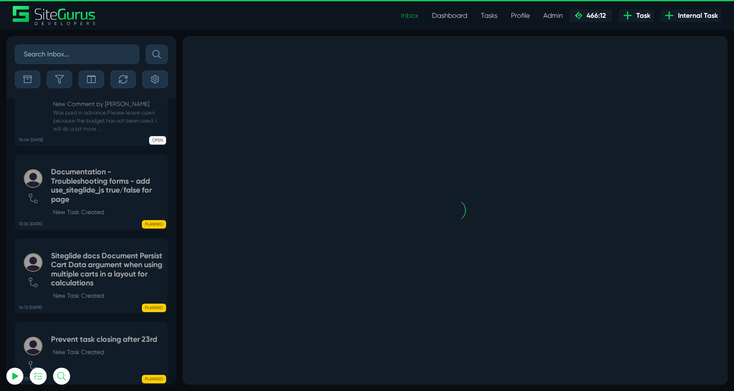
scroll to position [-1965, 0]
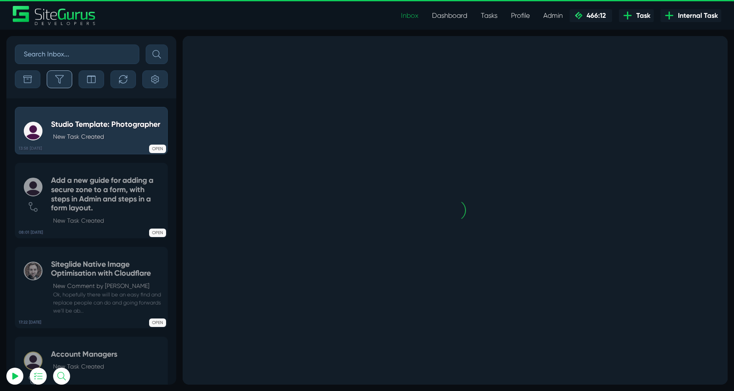
click at [70, 78] on button "button" at bounding box center [59, 79] width 25 height 18
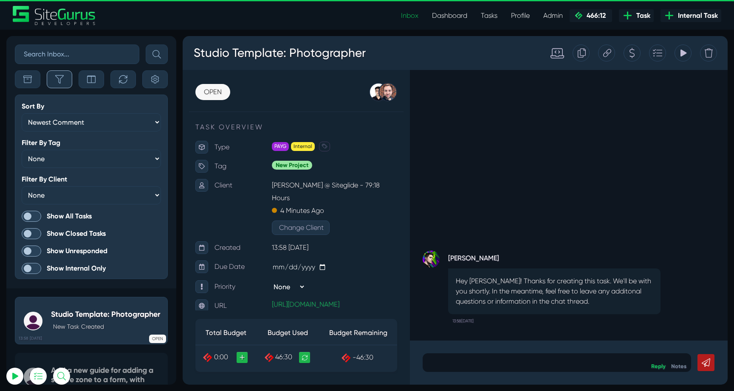
scroll to position [-2155, 0]
click at [31, 215] on span at bounding box center [32, 216] width 20 height 11
click at [0, 0] on input "Show All Tasks" at bounding box center [0, 0] width 0 height 0
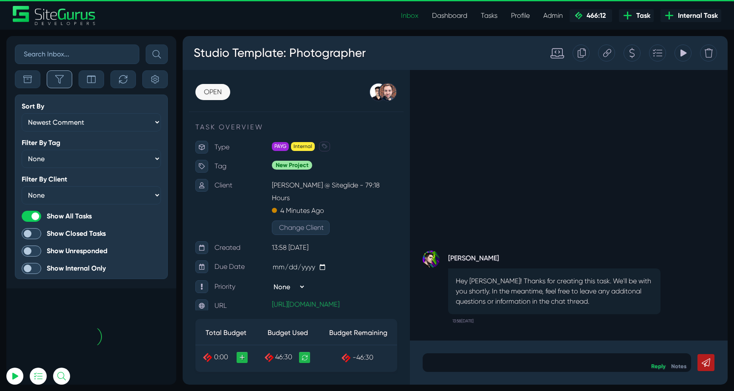
click at [61, 79] on icon "button" at bounding box center [59, 79] width 8 height 8
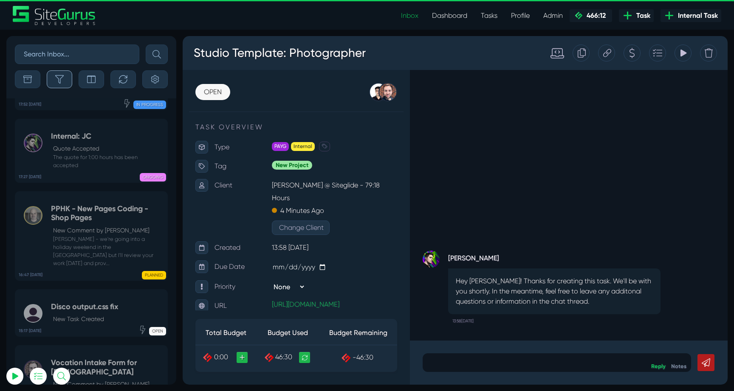
scroll to position [-33900, 0]
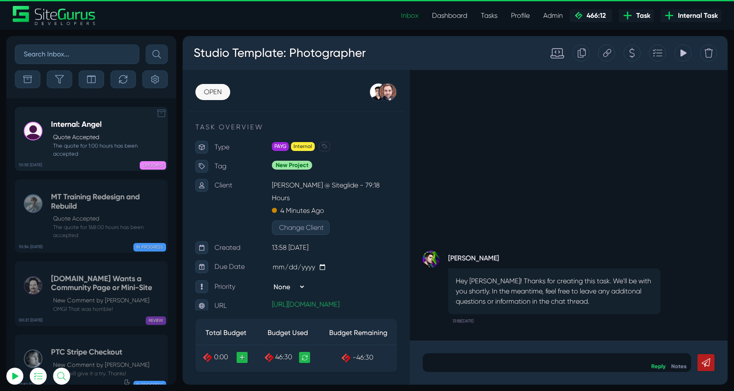
click at [90, 143] on small "The quote for 1:00 hours has been accepted" at bounding box center [107, 150] width 112 height 16
